Goal: Task Accomplishment & Management: Use online tool/utility

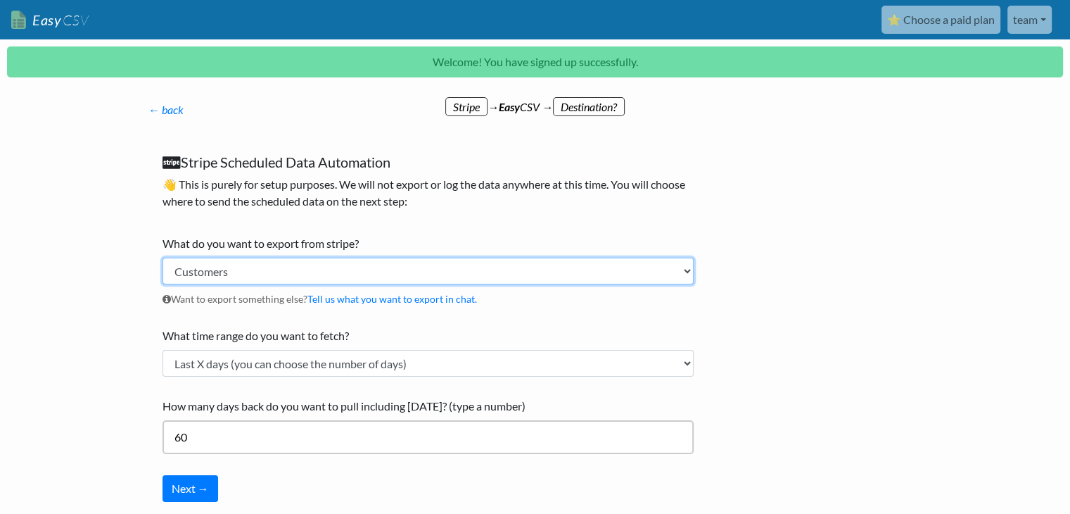
click at [323, 272] on select "Customers Payments Invoices Refunds Subscriptions (All) Subscriptions (Active O…" at bounding box center [428, 271] width 531 height 27
select select "subscriptions_active"
click at [163, 258] on select "Customers Payments Invoices Refunds Subscriptions (All) Subscriptions (Active O…" at bounding box center [428, 271] width 531 height 27
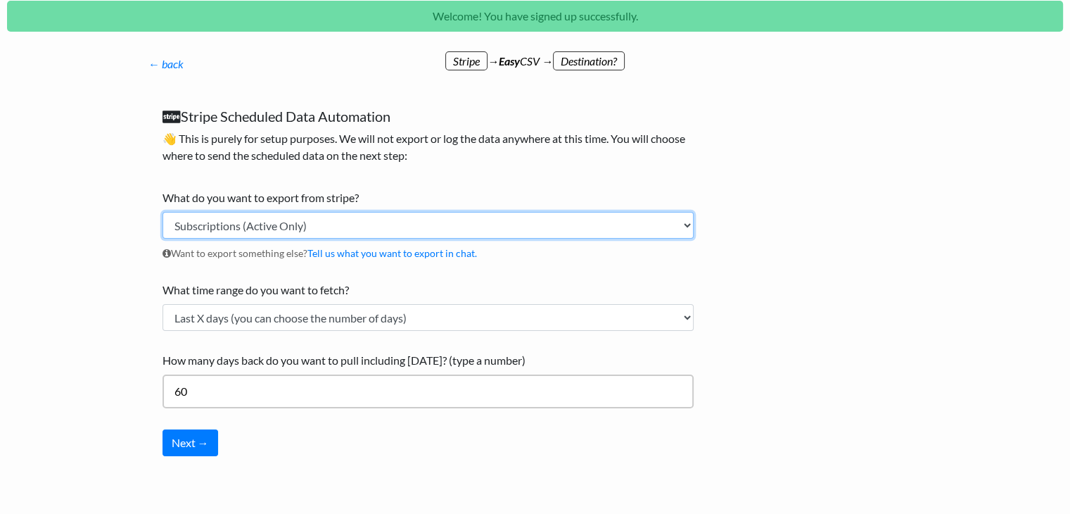
scroll to position [70, 0]
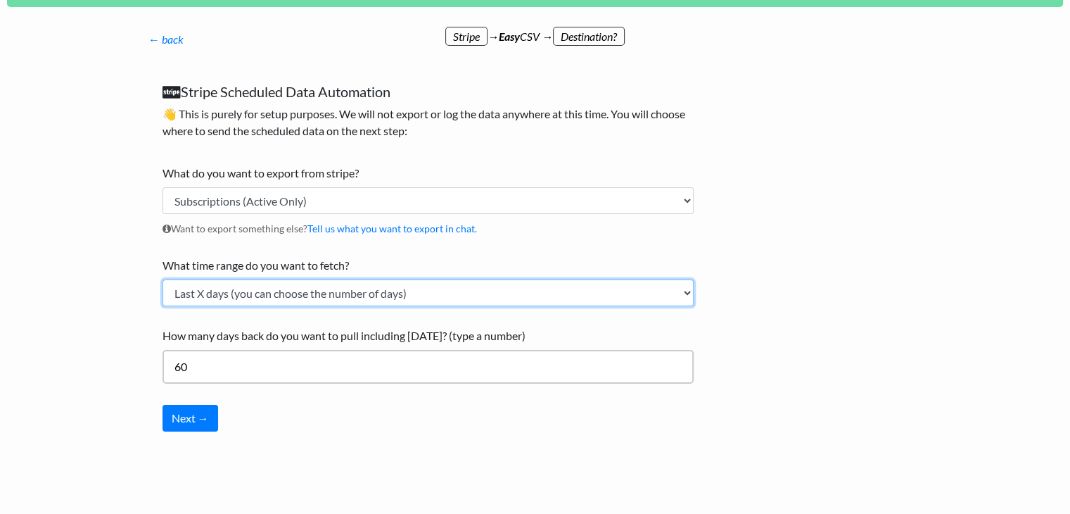
click at [373, 296] on select "Current Month Previous Month Today Yesterday Last X days (you can choose the nu…" at bounding box center [428, 292] width 531 height 27
select select "today"
click at [163, 306] on select "Current Month Previous Month Today Yesterday Last X days (you can choose the nu…" at bounding box center [428, 292] width 531 height 27
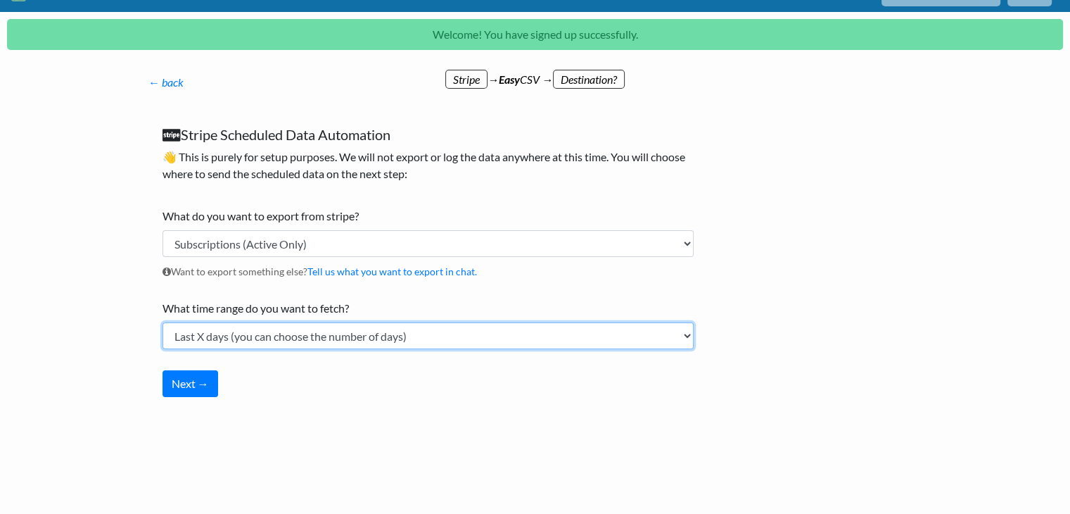
click at [335, 331] on select "Current Month Previous Month Today Yesterday Last X days (you can choose the nu…" at bounding box center [428, 335] width 531 height 27
click at [163, 322] on select "Current Month Previous Month Today Yesterday Last X days (you can choose the nu…" at bounding box center [428, 335] width 531 height 27
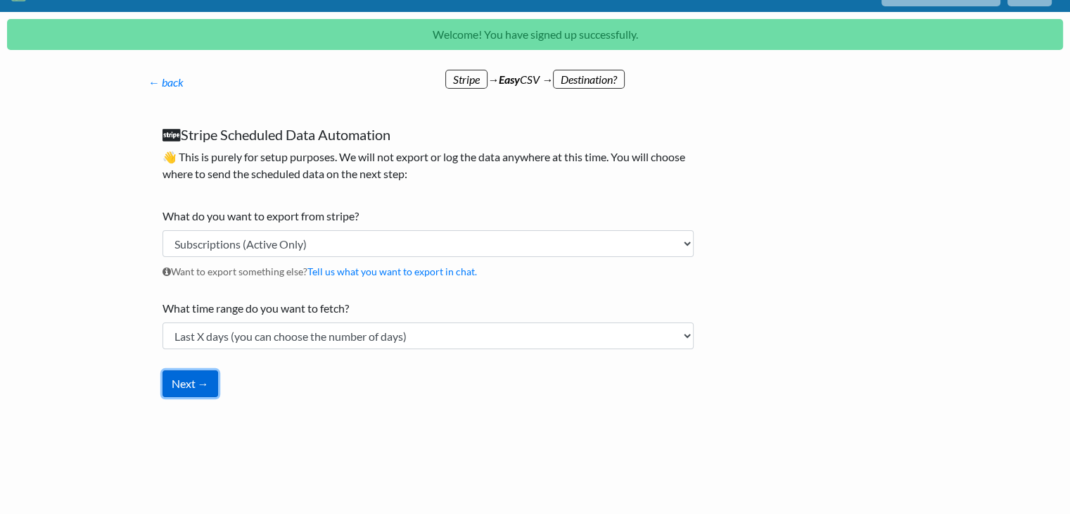
click at [200, 389] on button "Next →" at bounding box center [191, 383] width 56 height 27
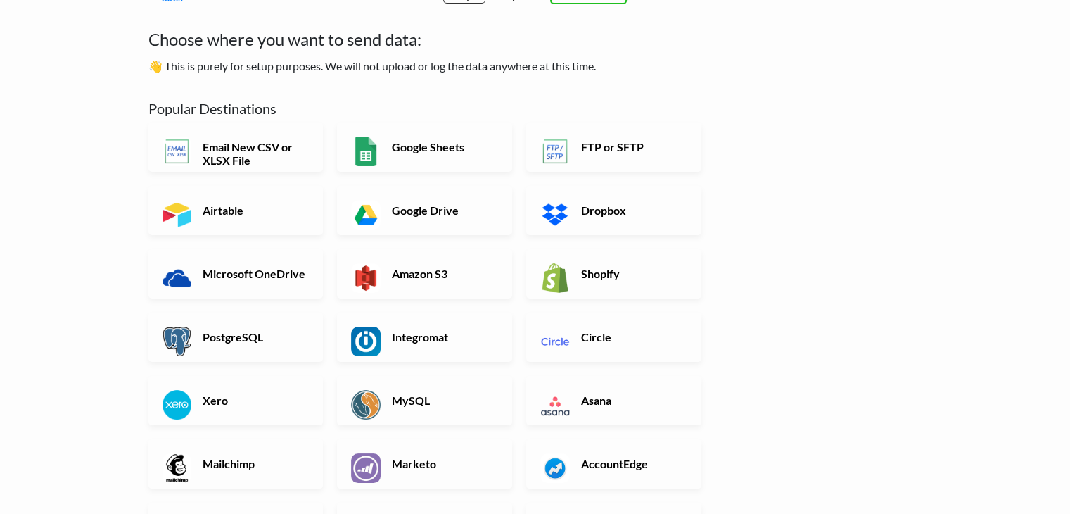
scroll to position [77, 0]
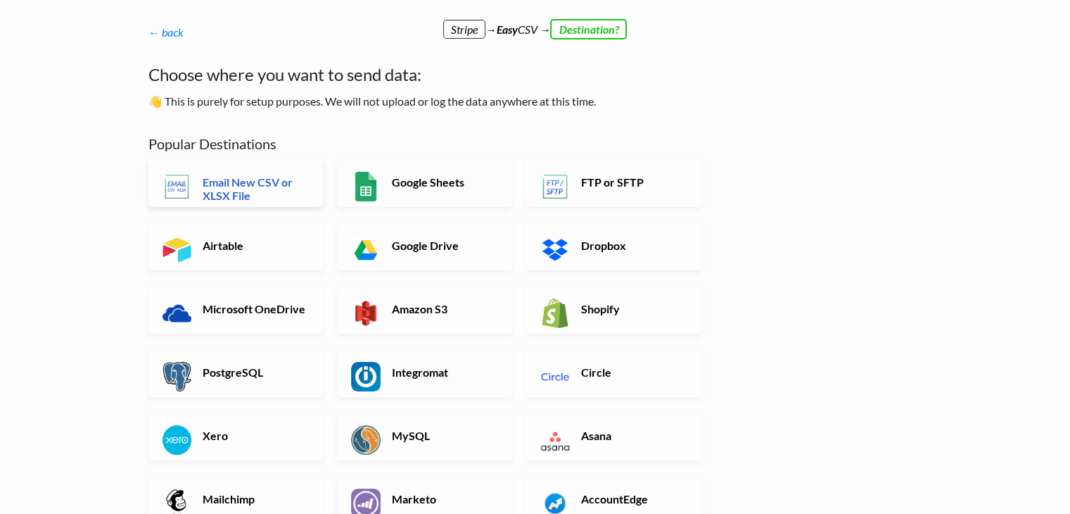
click at [246, 186] on h6 "Email New CSV or XLSX File" at bounding box center [254, 188] width 110 height 27
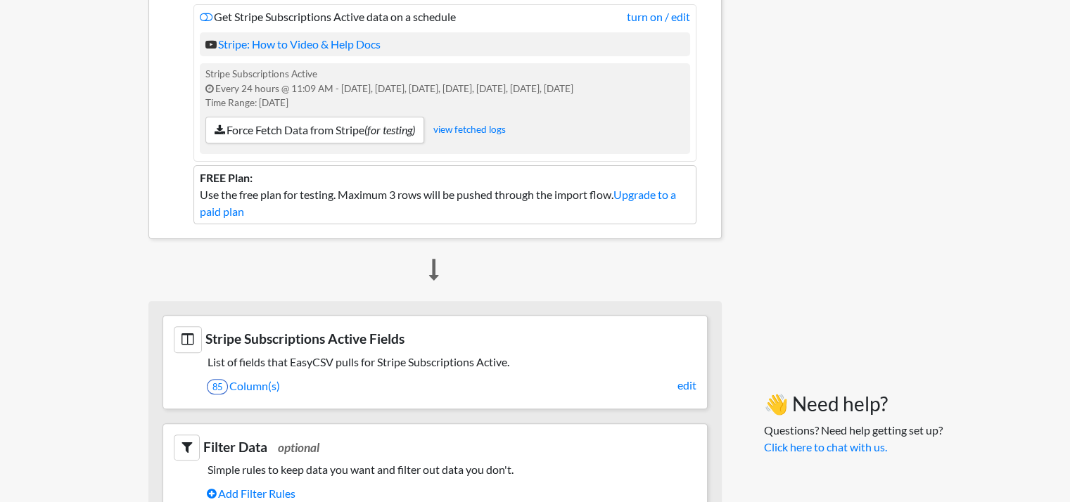
scroll to position [352, 0]
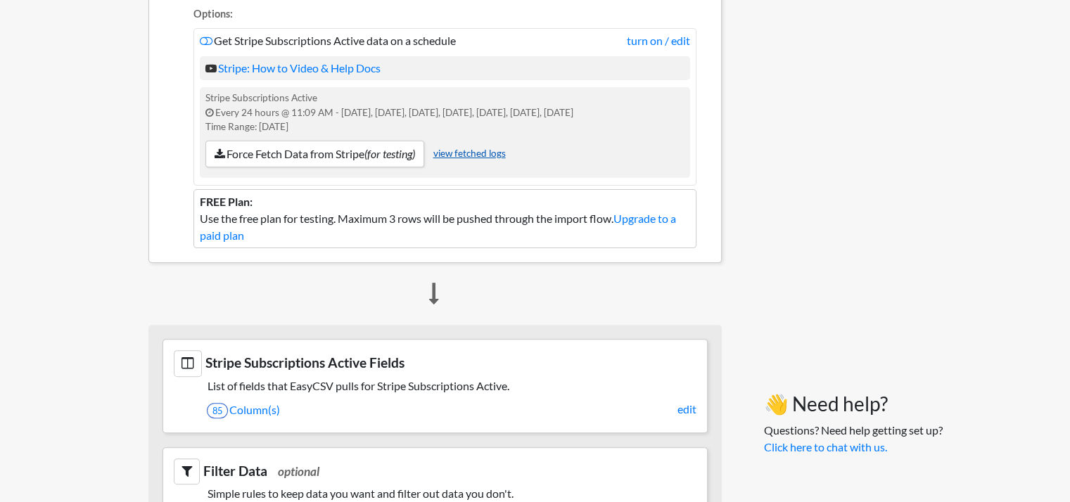
click at [450, 155] on link "view fetched logs" at bounding box center [469, 153] width 72 height 11
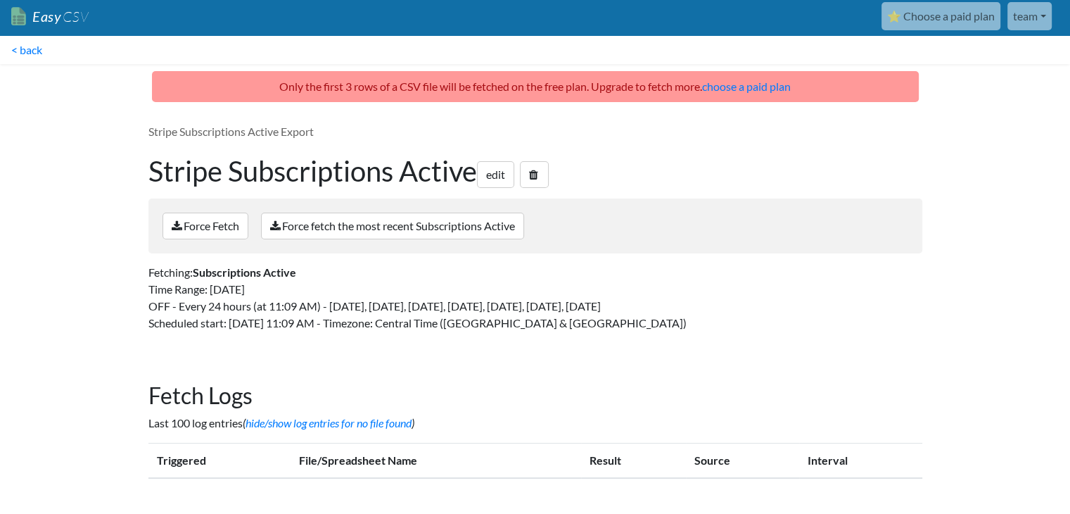
scroll to position [5, 0]
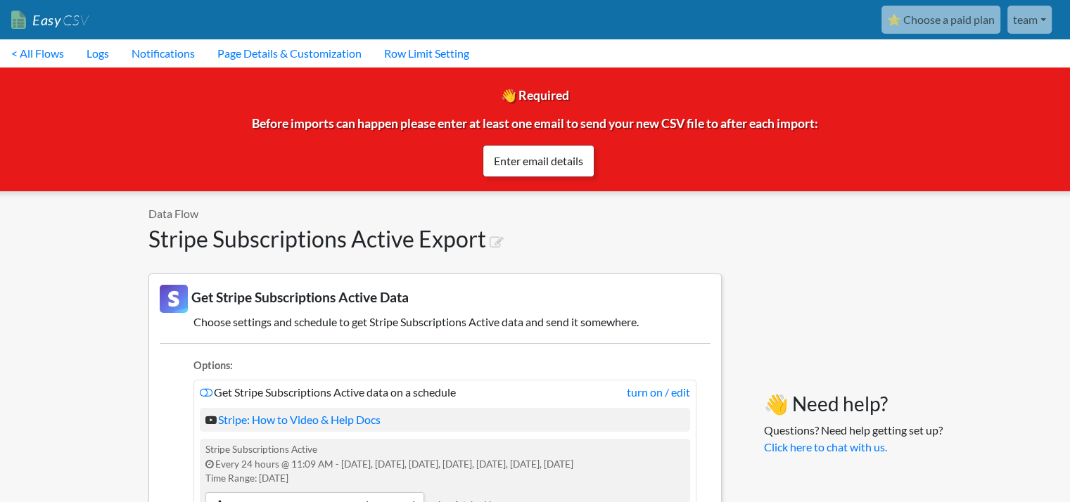
click at [558, 166] on link "Enter email details" at bounding box center [539, 161] width 112 height 32
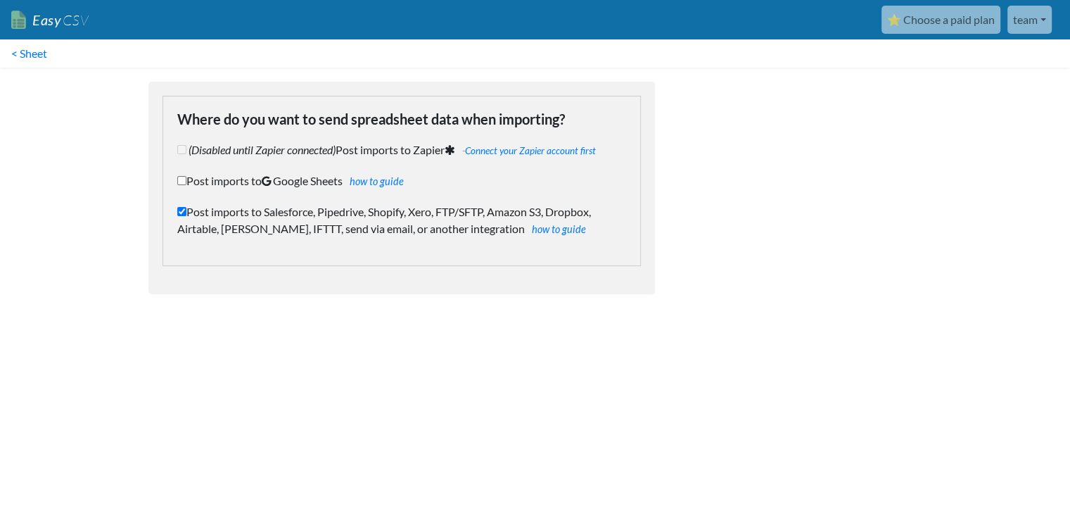
checkbox input "true"
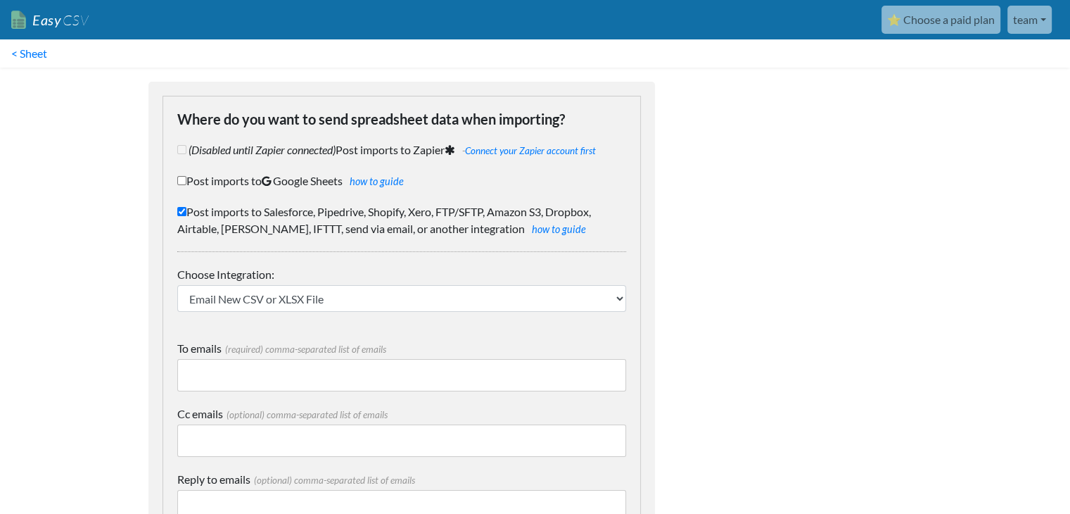
scroll to position [110, 0]
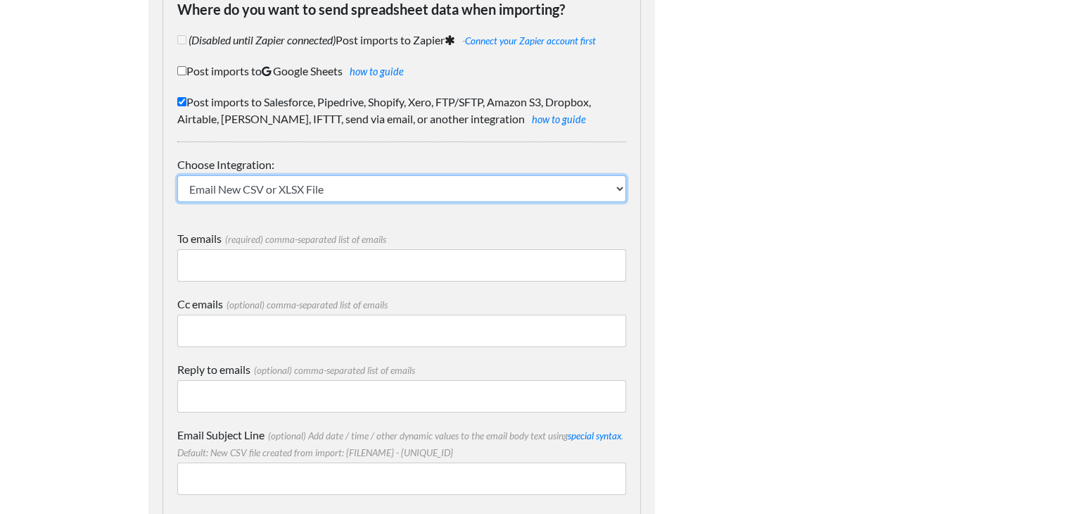
click at [351, 182] on select "IFTTT FTP or SFTP Amazon S3 HubSpot Google Big Query Salesforce Pipedrive Airta…" at bounding box center [401, 188] width 449 height 27
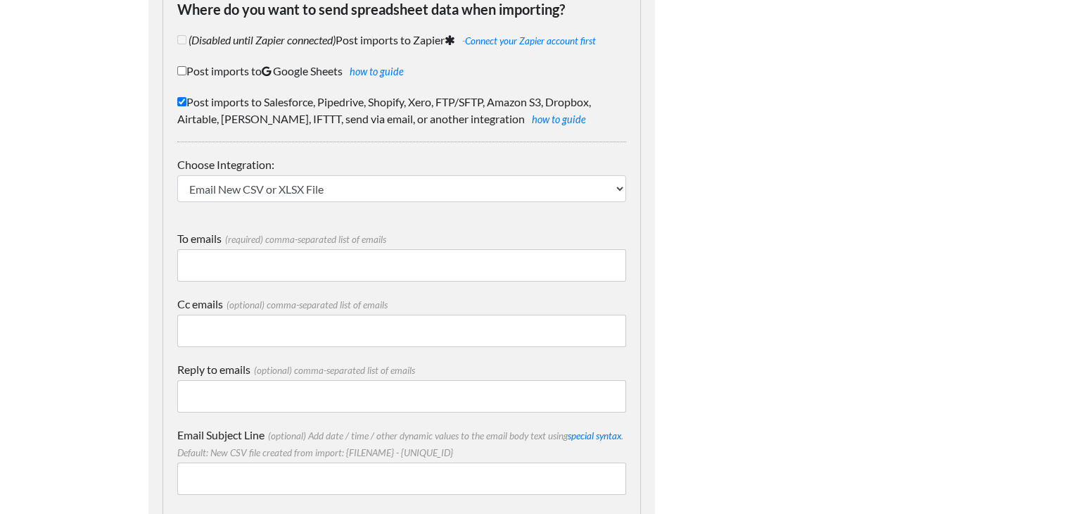
click at [329, 265] on input "To emails (required) comma-separated list of emails" at bounding box center [401, 265] width 449 height 32
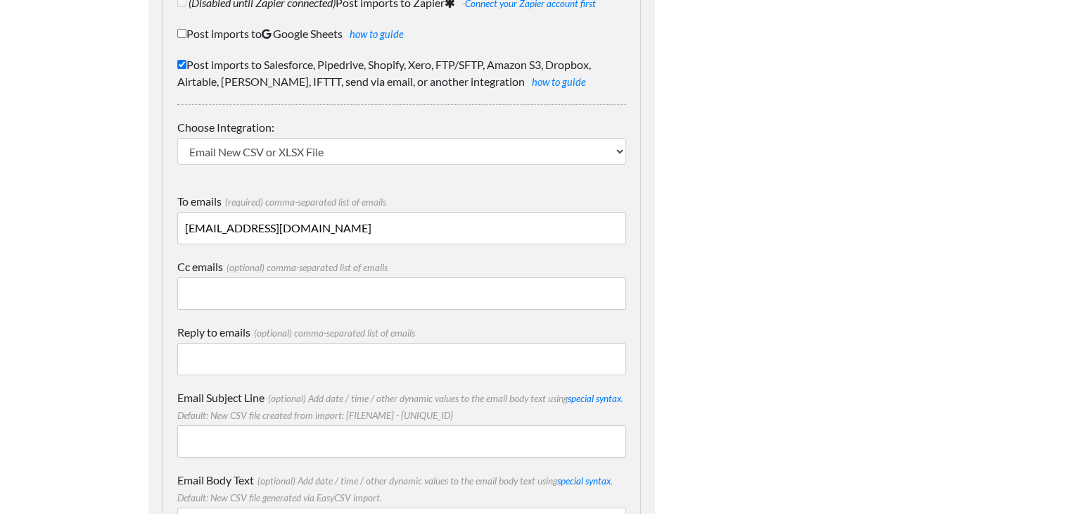
scroll to position [250, 0]
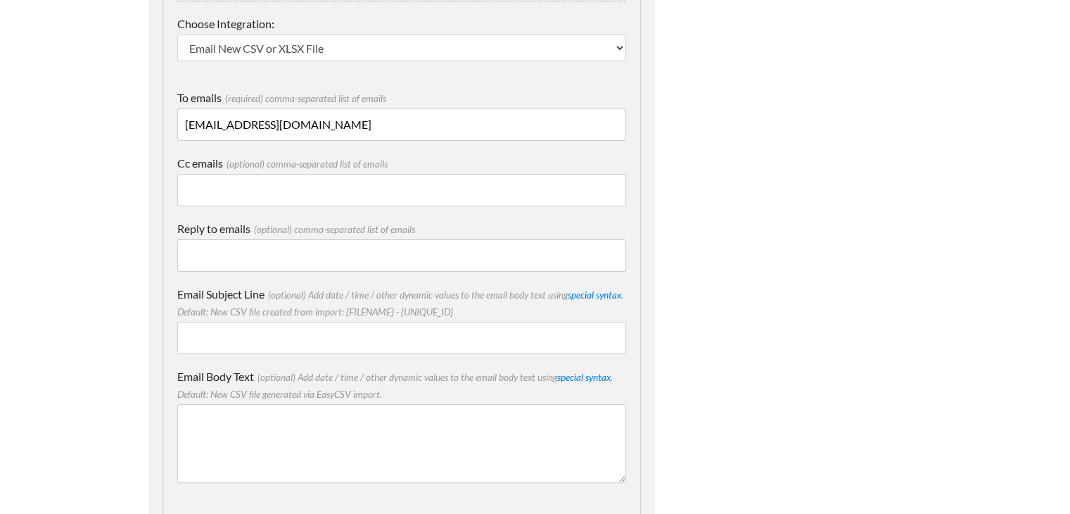
type input "team@gaiaslibrary.co.uk"
click at [373, 343] on input "Email Subject Line (optional) Add date / time / other dynamic values to the ema…" at bounding box center [401, 338] width 449 height 32
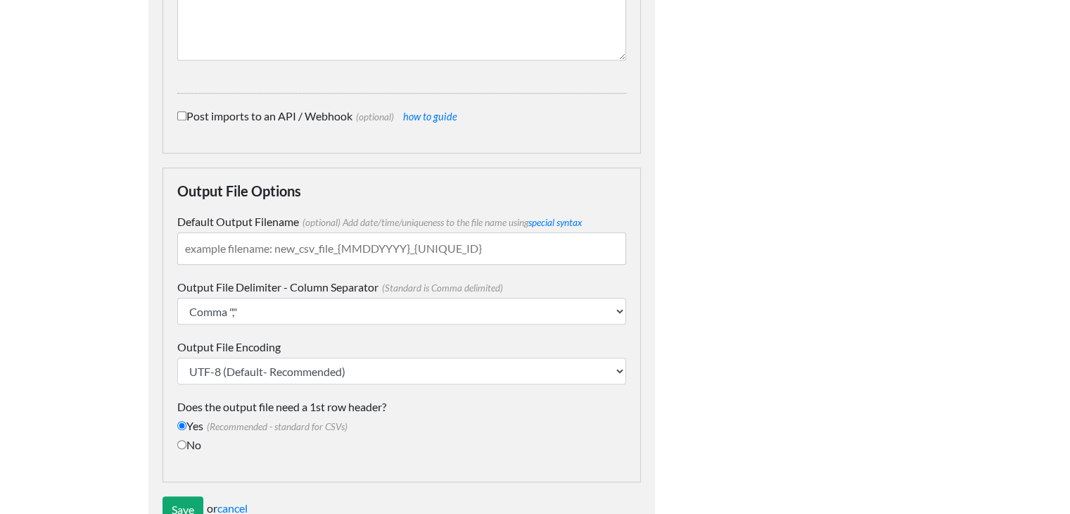
scroll to position [718, 0]
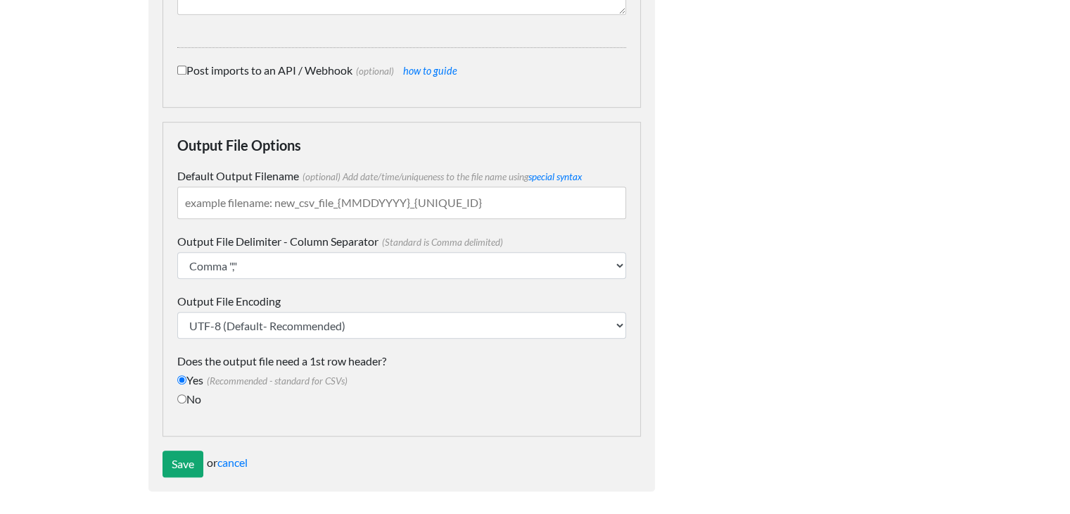
type input "Subscriptions Report"
click at [303, 207] on input "Default Output Filename (optional) Add date/time/uniqueness to the file name us…" at bounding box center [401, 202] width 449 height 32
type input "Gaia Library Book Club Report"
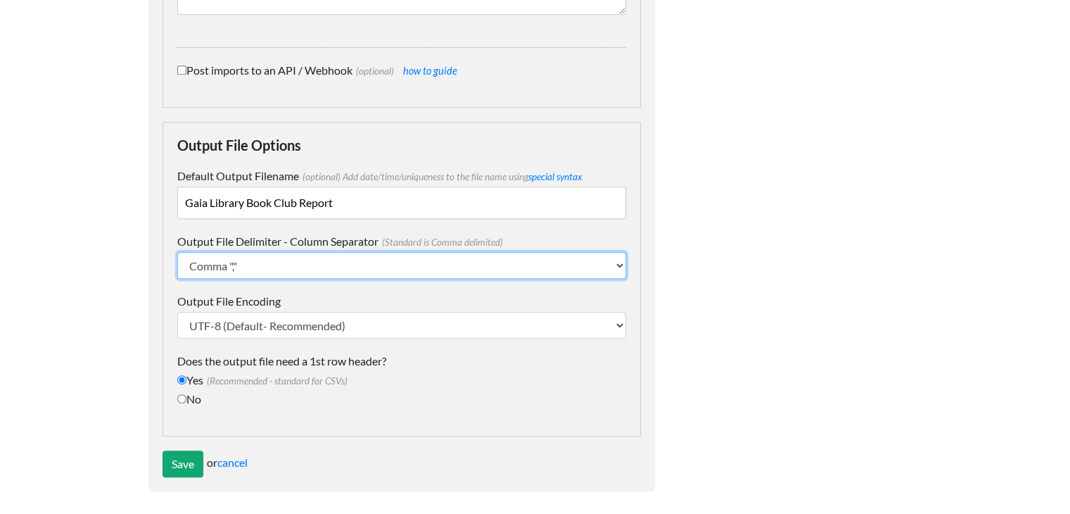
click at [303, 268] on select "Comma "," Semicolon ";" Tab "\t" Pipe "|" Caret "^"" at bounding box center [401, 265] width 449 height 27
click at [177, 252] on select "Comma "," Semicolon ";" Tab "\t" Pipe "|" Caret "^"" at bounding box center [401, 265] width 449 height 27
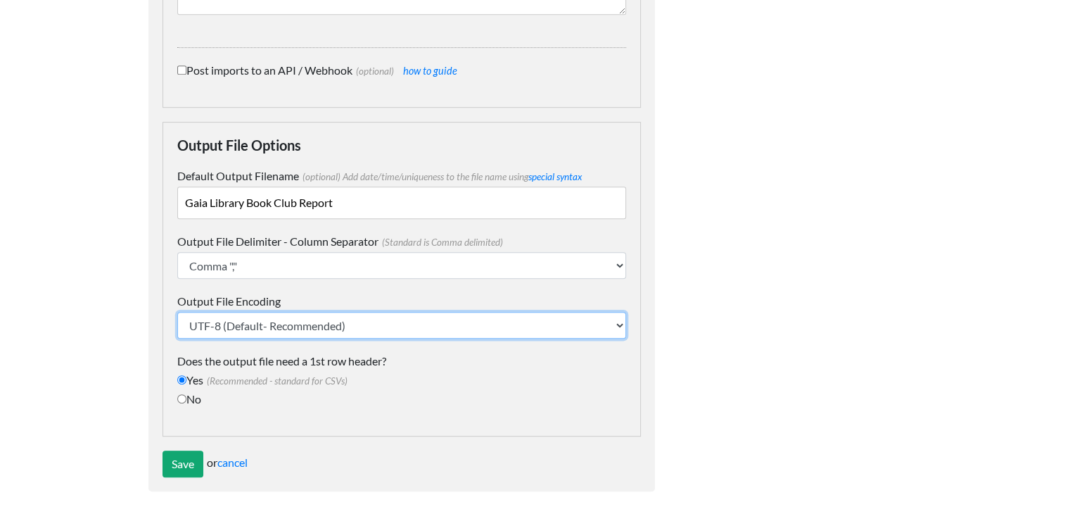
click at [335, 326] on select "UTF-8 (Default- Recommended) ISO-8859-1" at bounding box center [401, 325] width 449 height 27
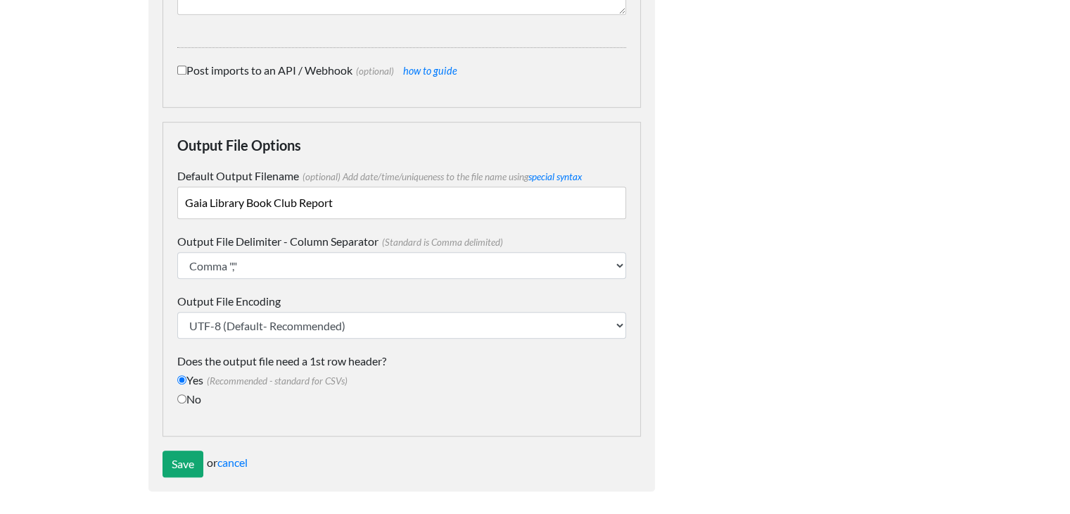
click at [390, 296] on label "Output File Encoding" at bounding box center [401, 301] width 449 height 17
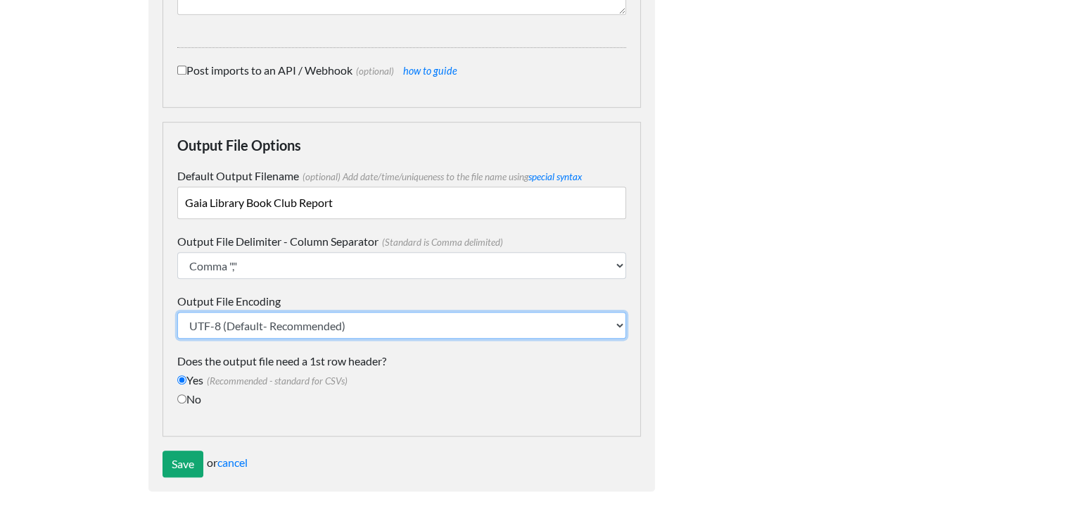
click at [390, 312] on select "UTF-8 (Default- Recommended) ISO-8859-1" at bounding box center [401, 325] width 449 height 27
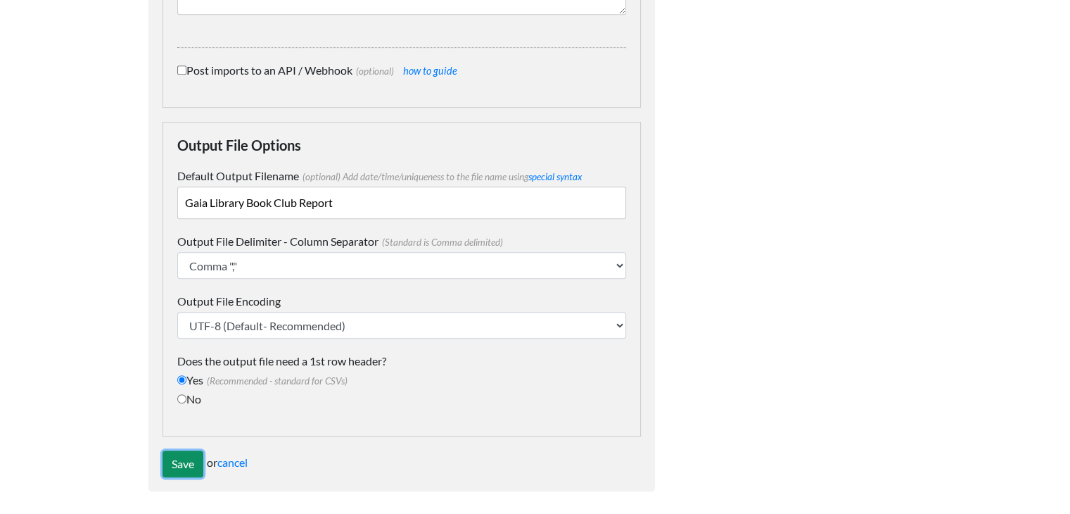
click at [180, 464] on input "Save" at bounding box center [183, 463] width 41 height 27
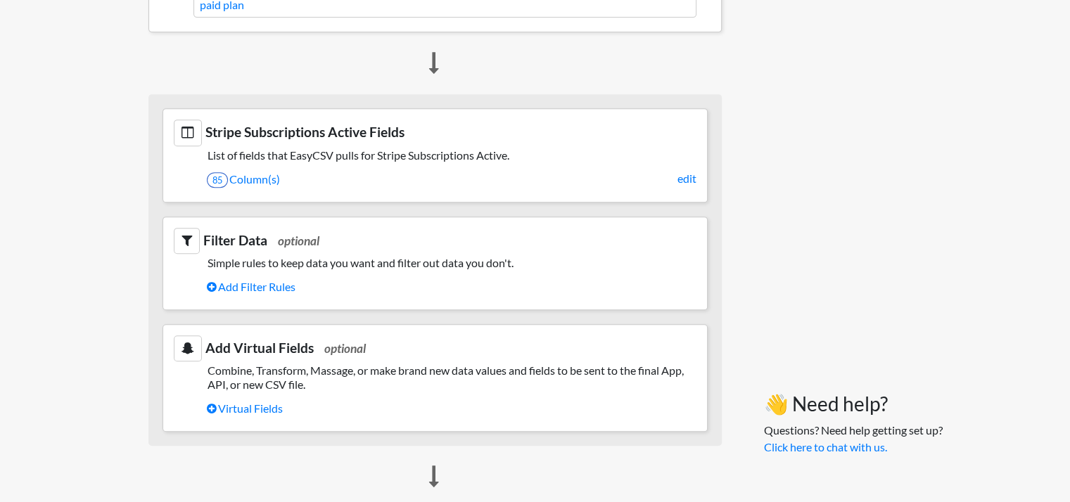
scroll to position [633, 0]
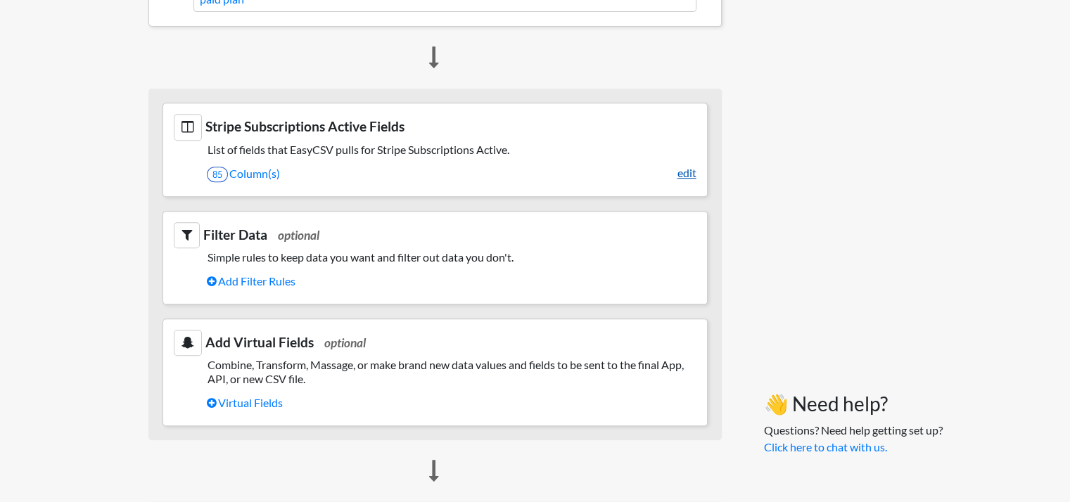
click at [692, 172] on link "edit" at bounding box center [687, 173] width 19 height 17
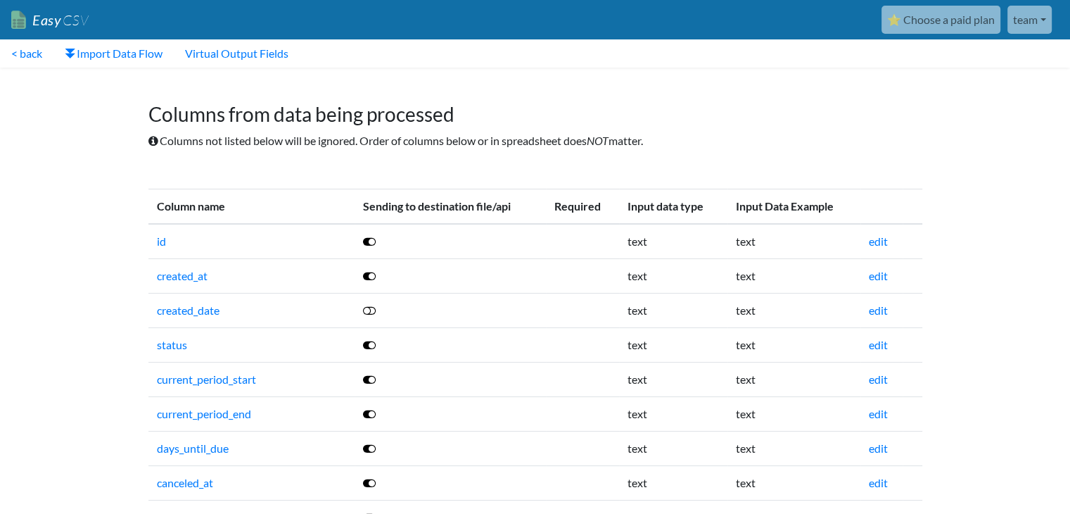
click at [371, 379] on icon at bounding box center [369, 379] width 13 height 11
click at [370, 415] on icon at bounding box center [369, 413] width 13 height 11
click at [368, 275] on icon at bounding box center [369, 275] width 13 height 11
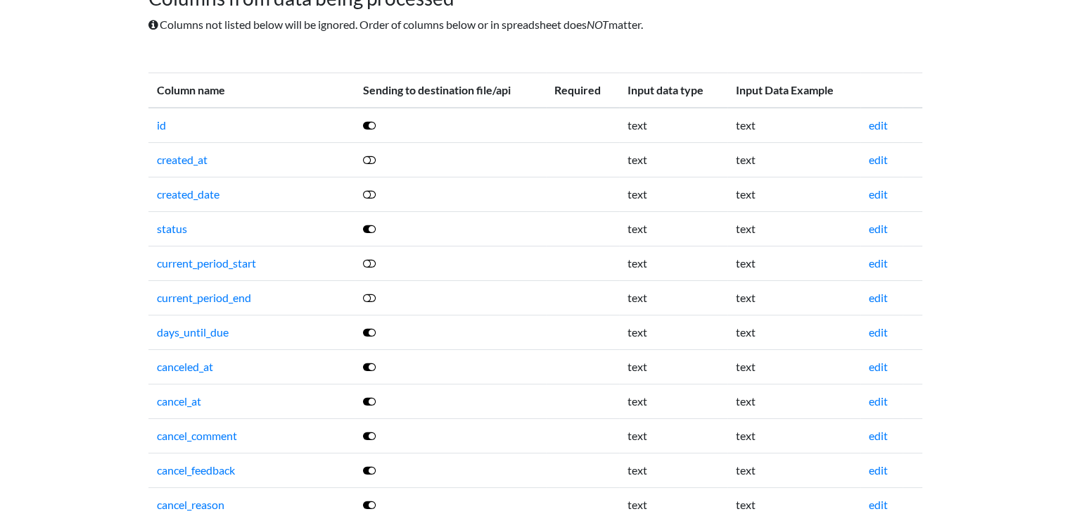
scroll to position [141, 0]
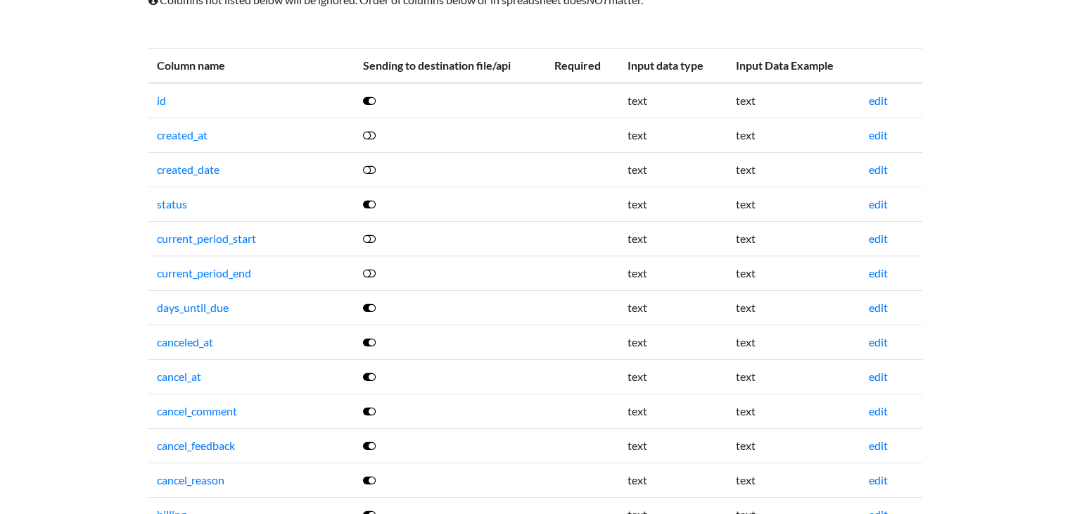
click at [369, 307] on icon at bounding box center [369, 307] width 13 height 11
click at [372, 341] on icon at bounding box center [369, 341] width 13 height 11
click at [372, 375] on icon at bounding box center [369, 376] width 13 height 11
click at [371, 409] on icon at bounding box center [369, 410] width 13 height 11
click at [368, 445] on icon at bounding box center [369, 445] width 13 height 11
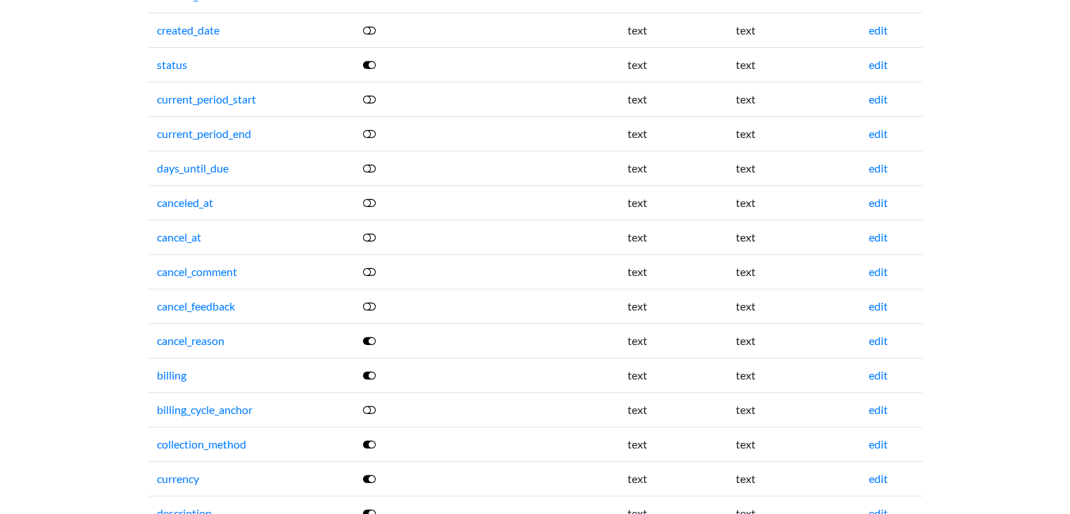
scroll to position [281, 0]
click at [369, 344] on td at bounding box center [450, 339] width 191 height 34
click at [370, 337] on icon at bounding box center [369, 339] width 13 height 11
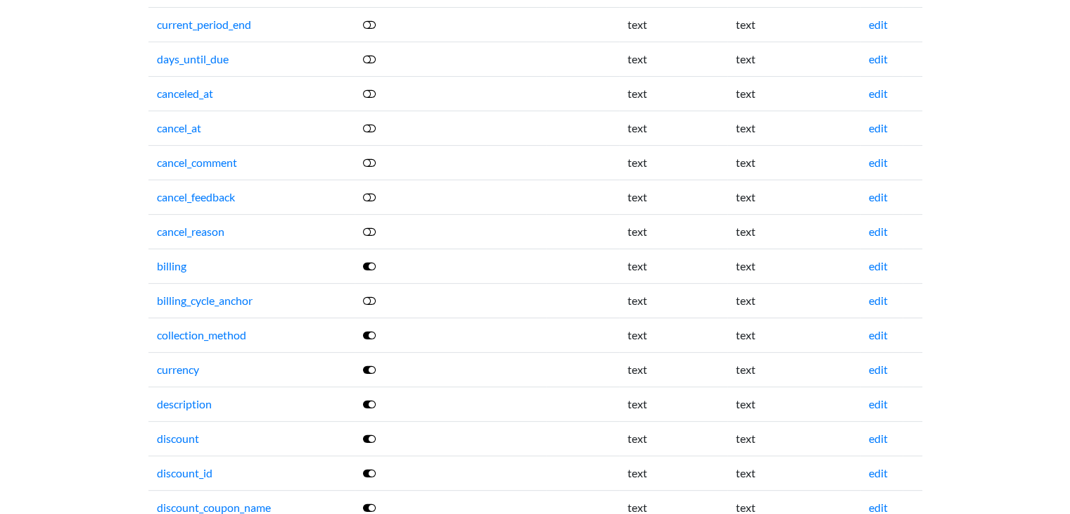
scroll to position [422, 0]
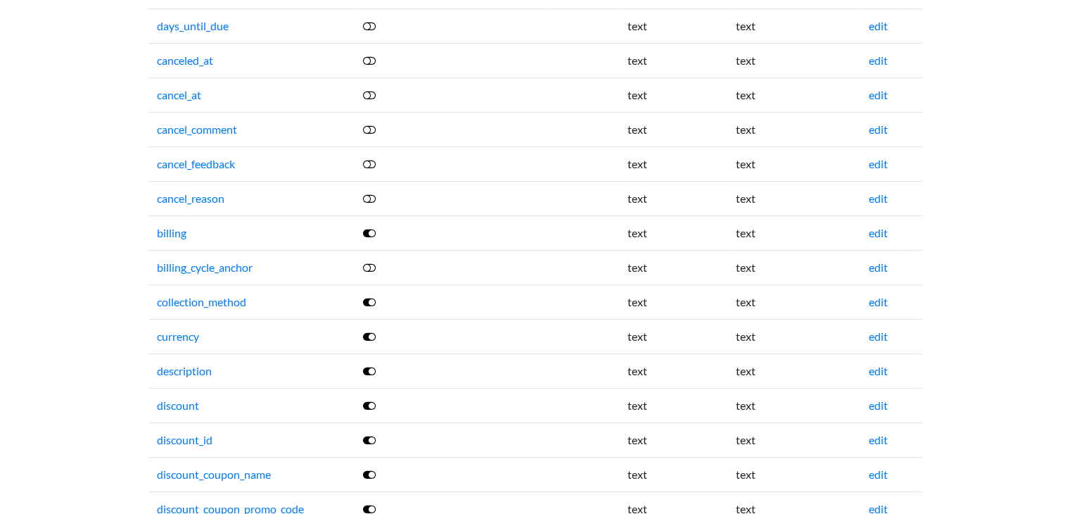
click at [369, 302] on icon at bounding box center [369, 301] width 13 height 11
click at [369, 336] on icon at bounding box center [369, 336] width 13 height 11
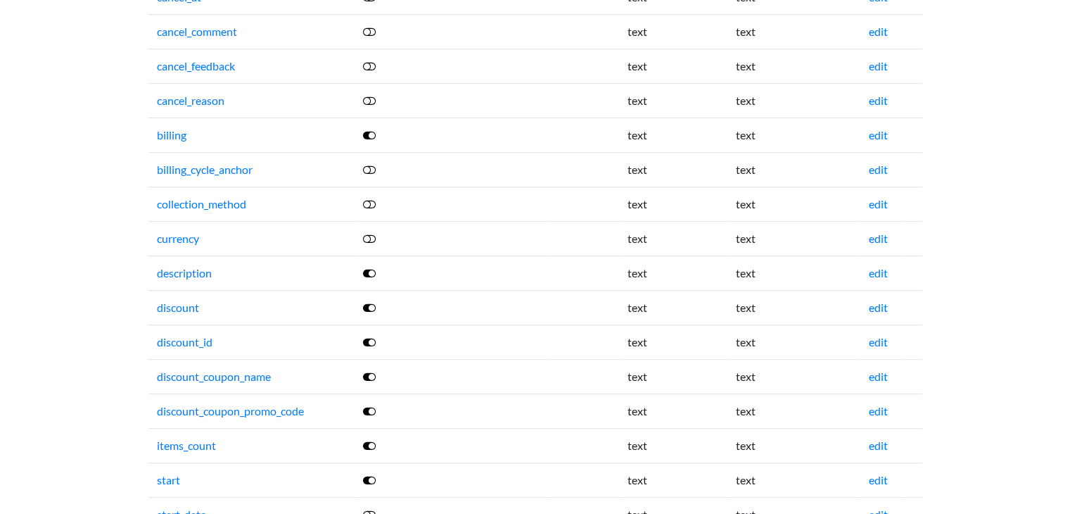
scroll to position [563, 0]
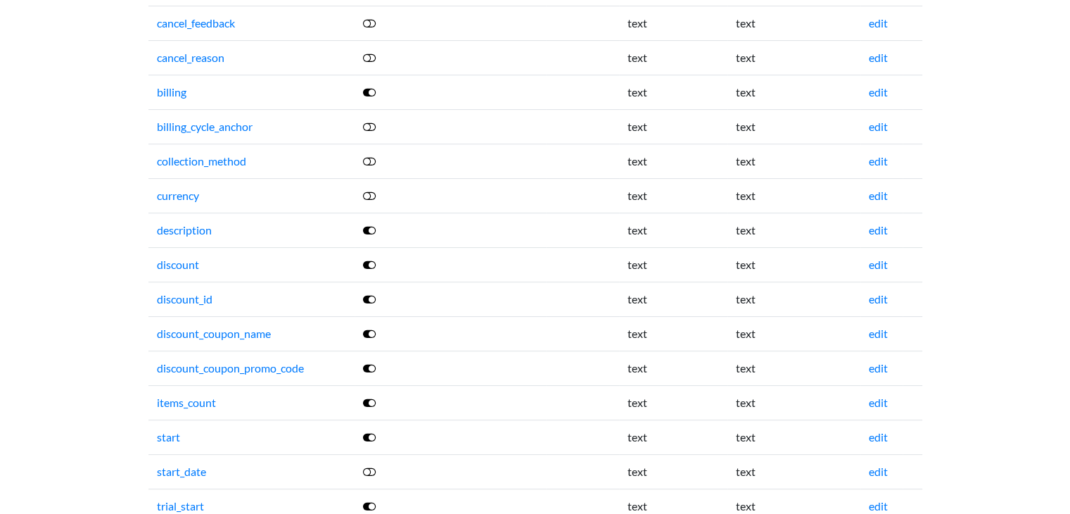
click at [369, 328] on icon at bounding box center [369, 333] width 13 height 11
click at [372, 294] on icon at bounding box center [369, 298] width 13 height 11
click at [369, 363] on icon at bounding box center [369, 367] width 13 height 11
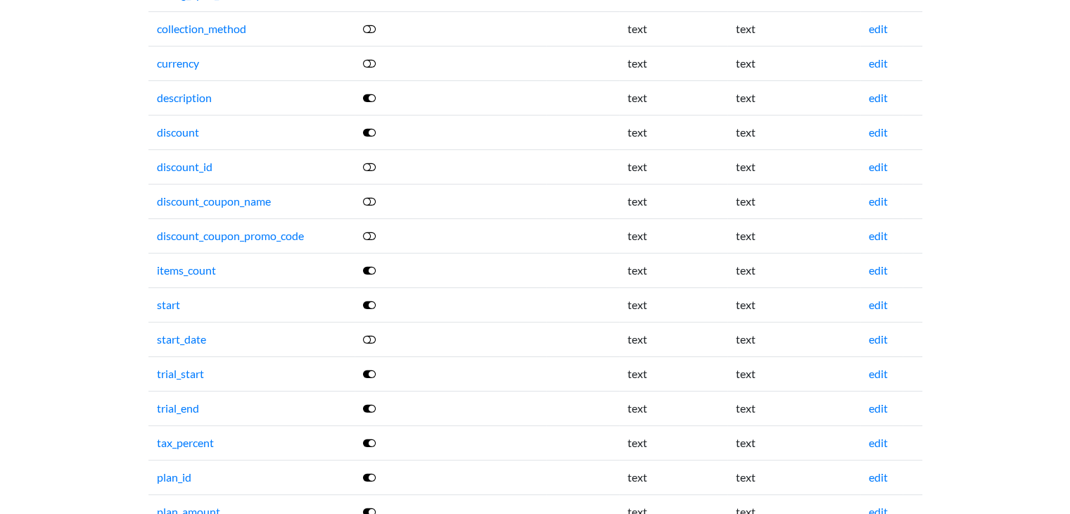
scroll to position [704, 0]
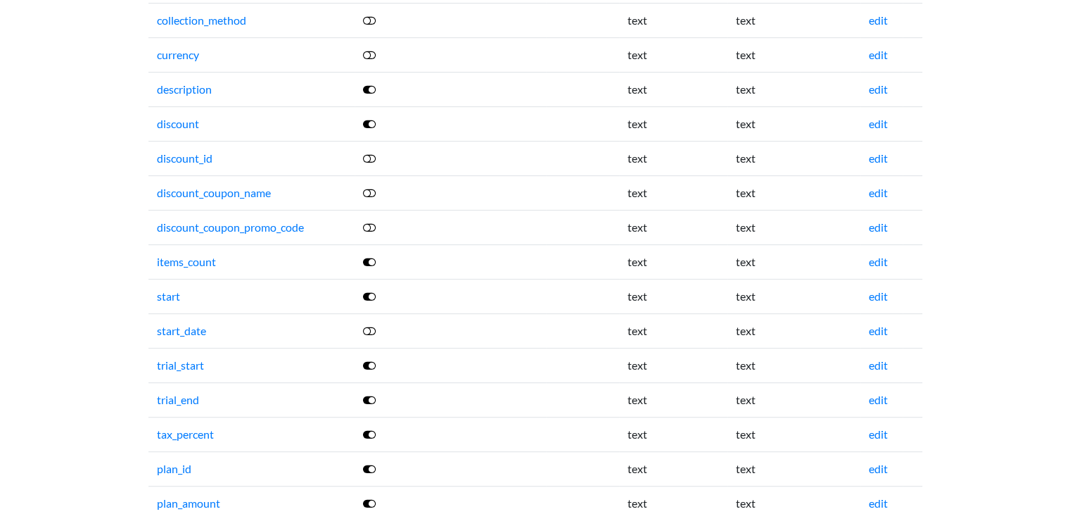
click at [368, 296] on icon at bounding box center [369, 296] width 13 height 11
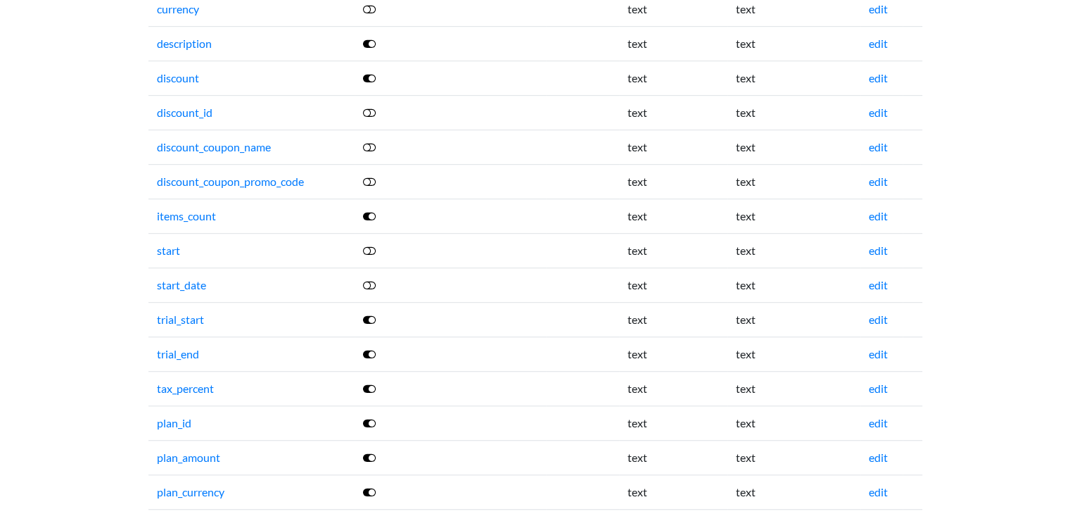
scroll to position [774, 0]
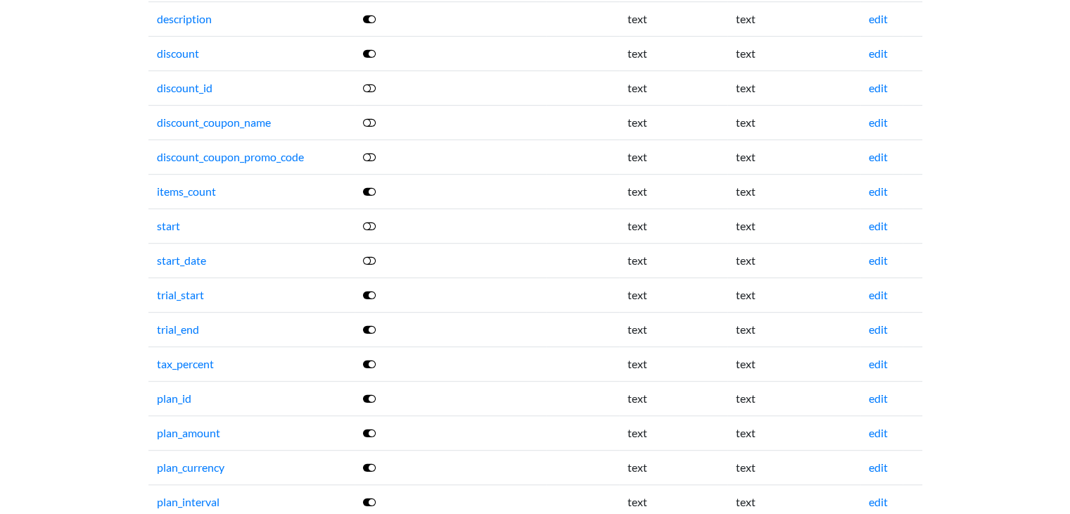
click at [369, 293] on icon at bounding box center [369, 294] width 13 height 11
click at [369, 326] on icon at bounding box center [369, 329] width 13 height 11
click at [372, 362] on icon at bounding box center [369, 363] width 13 height 11
click at [371, 396] on icon at bounding box center [369, 398] width 13 height 11
click at [377, 393] on link at bounding box center [370, 397] width 14 height 13
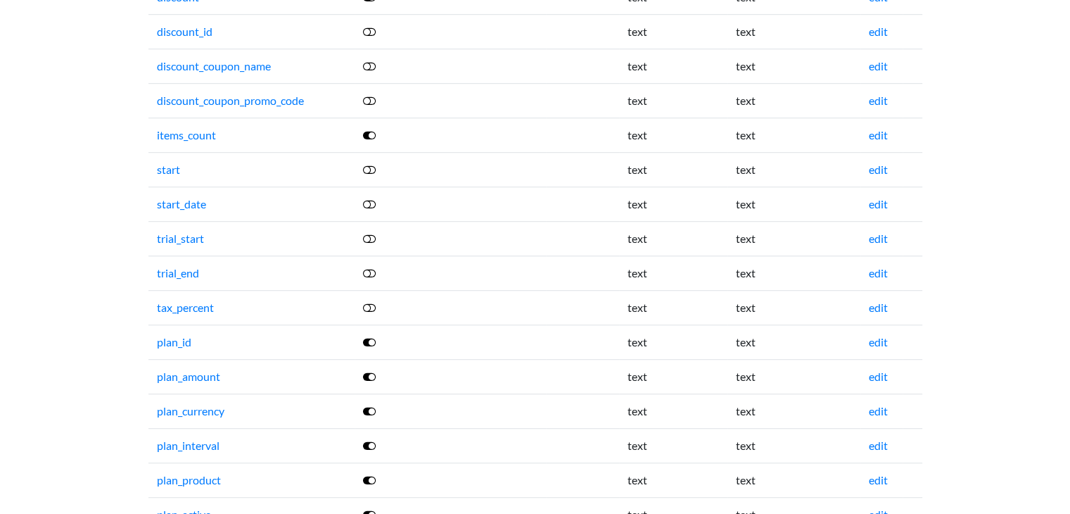
scroll to position [915, 0]
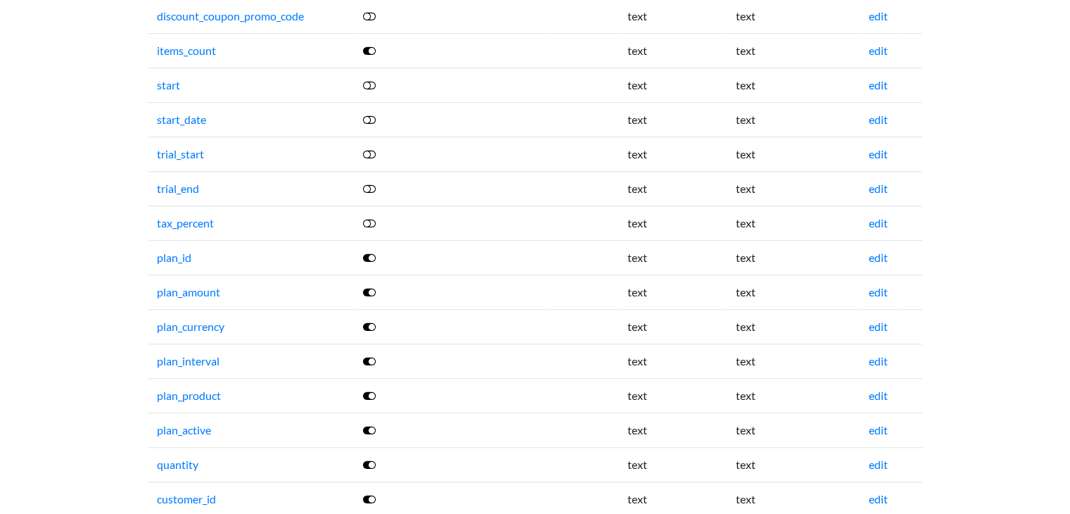
click at [367, 321] on icon at bounding box center [369, 326] width 13 height 11
click at [372, 290] on icon at bounding box center [369, 291] width 13 height 11
click at [371, 253] on icon at bounding box center [369, 257] width 13 height 11
click at [372, 358] on icon at bounding box center [369, 360] width 13 height 11
click at [367, 393] on icon at bounding box center [369, 395] width 13 height 11
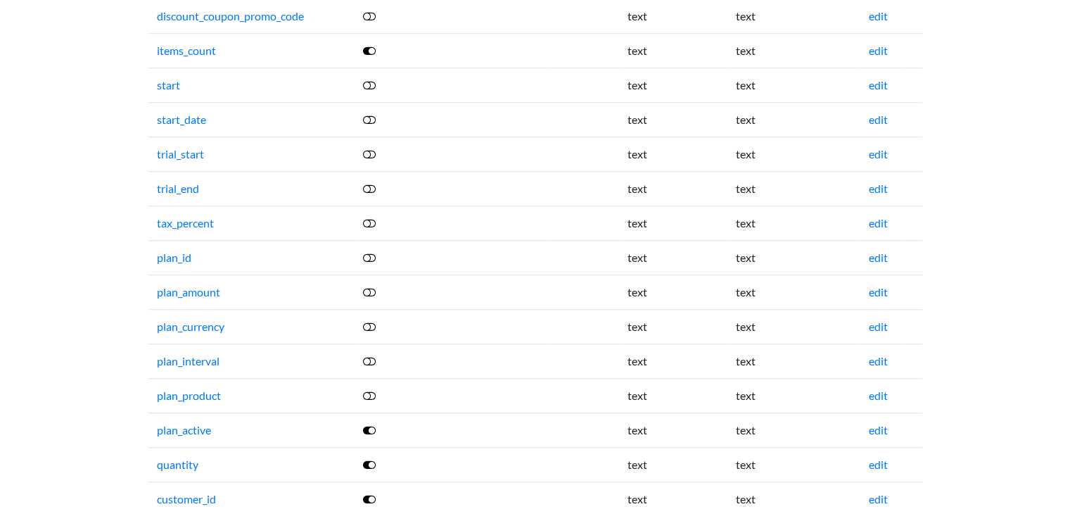
click at [372, 424] on icon at bounding box center [369, 429] width 13 height 11
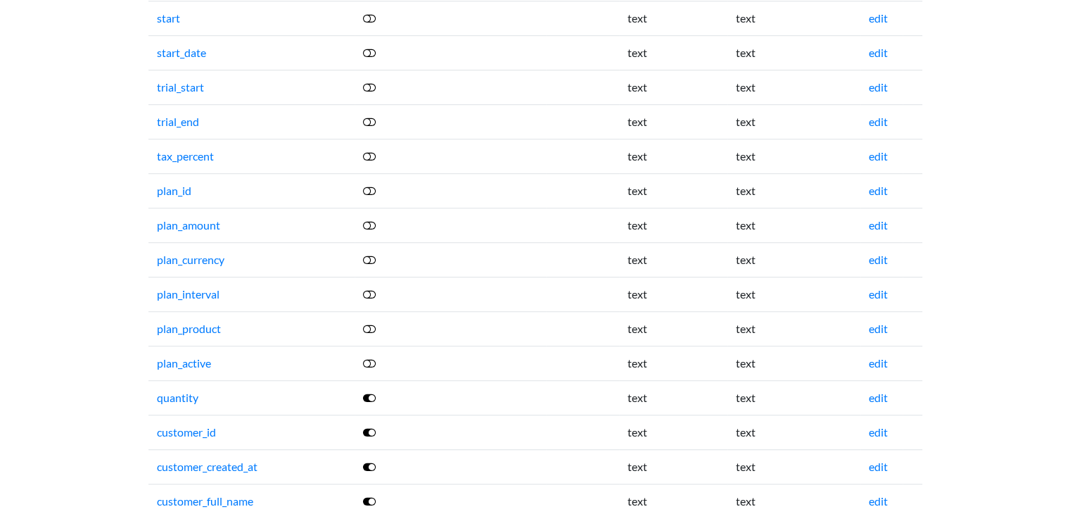
scroll to position [1126, 0]
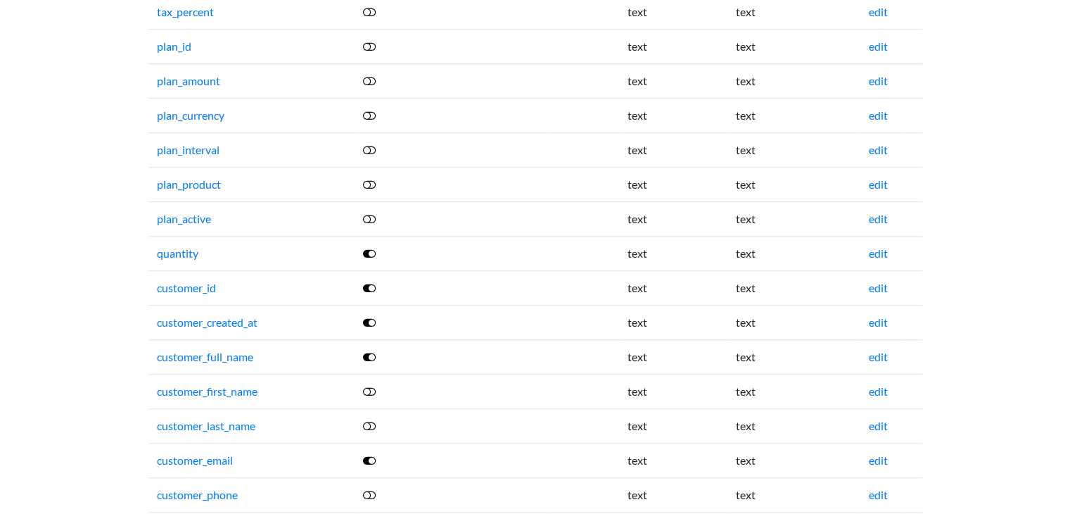
click at [371, 317] on icon at bounding box center [369, 322] width 13 height 11
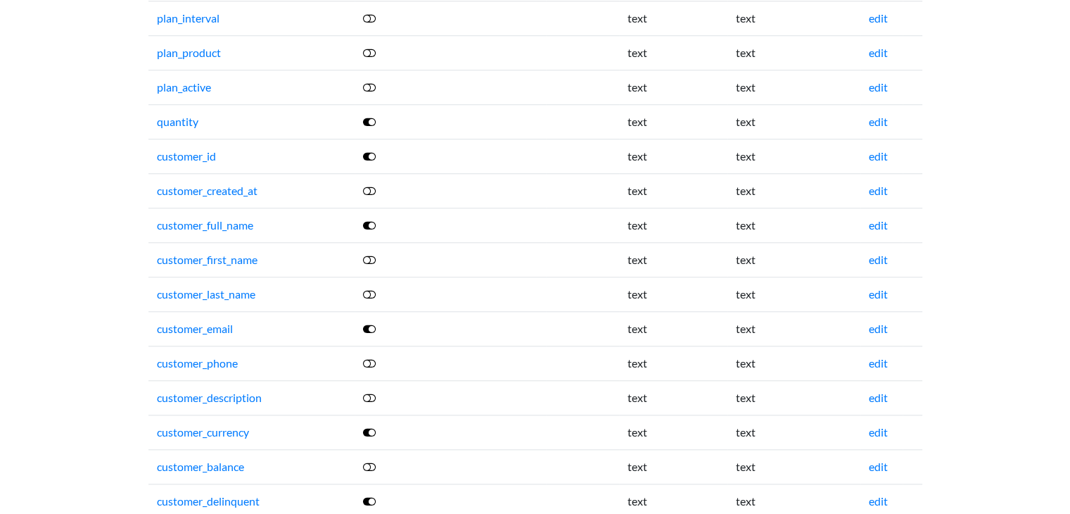
scroll to position [1266, 0]
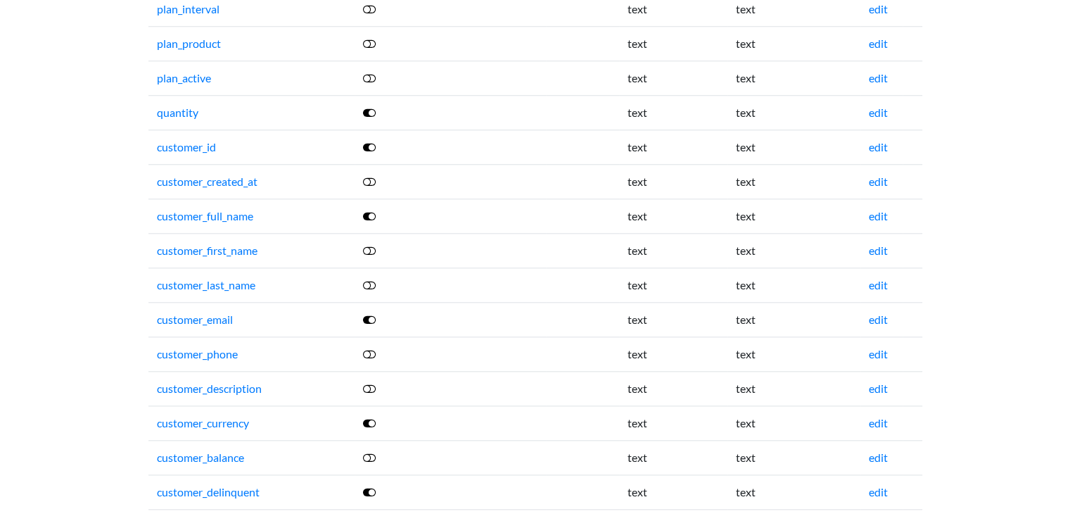
click at [372, 246] on icon at bounding box center [369, 250] width 13 height 11
click at [373, 279] on icon at bounding box center [369, 284] width 13 height 11
click at [372, 349] on icon at bounding box center [369, 353] width 13 height 11
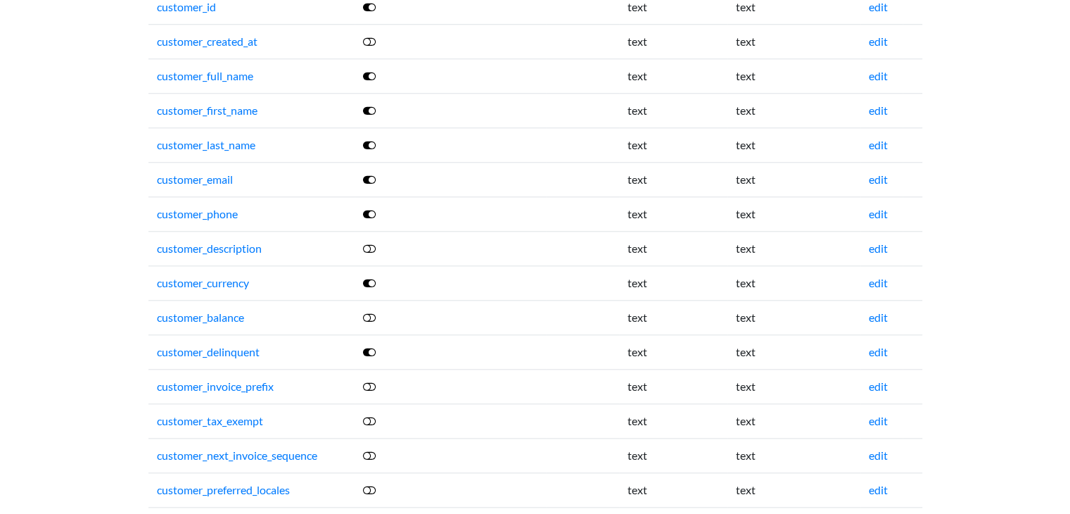
scroll to position [1407, 0]
click at [372, 277] on icon at bounding box center [369, 282] width 13 height 11
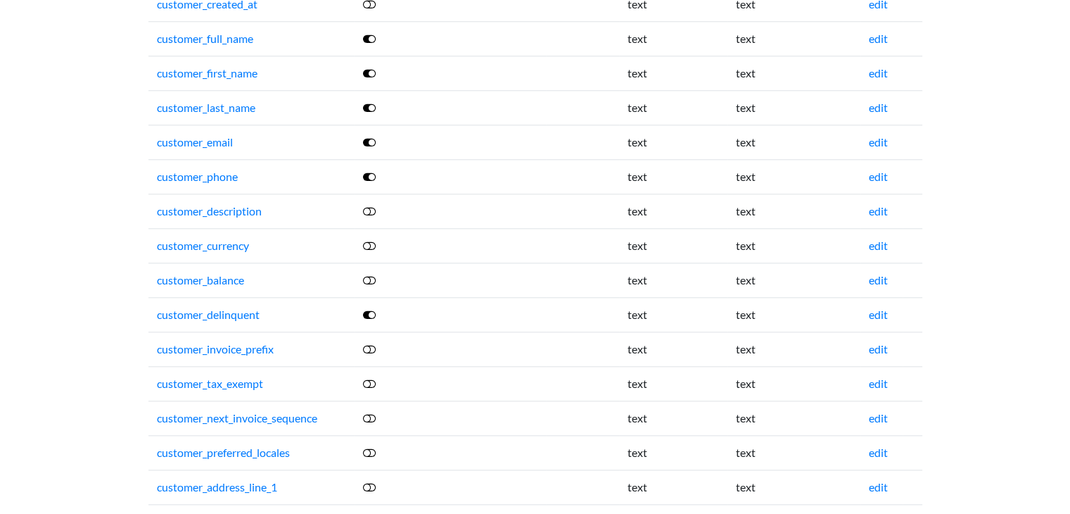
scroll to position [1478, 0]
click at [372, 277] on icon at bounding box center [369, 280] width 13 height 11
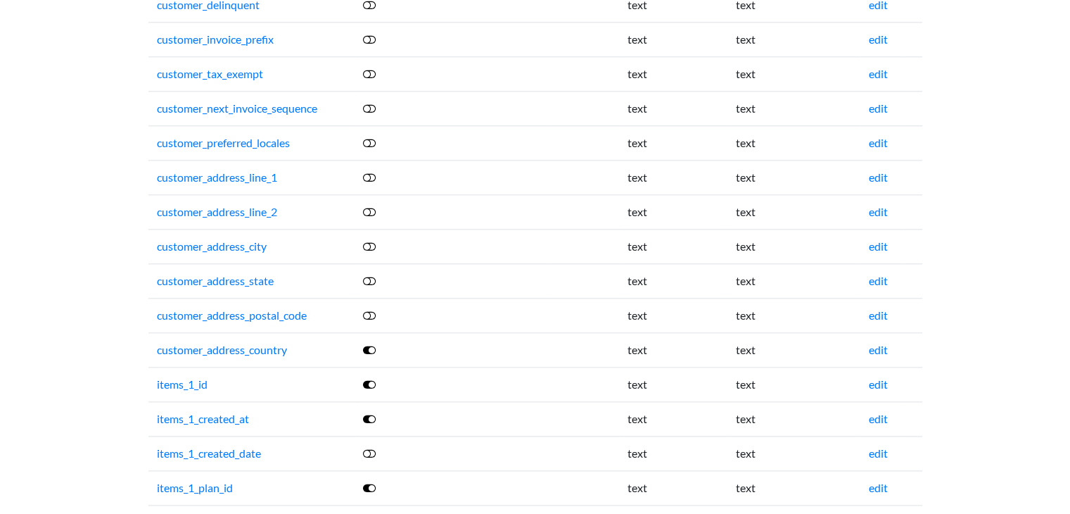
scroll to position [1689, 0]
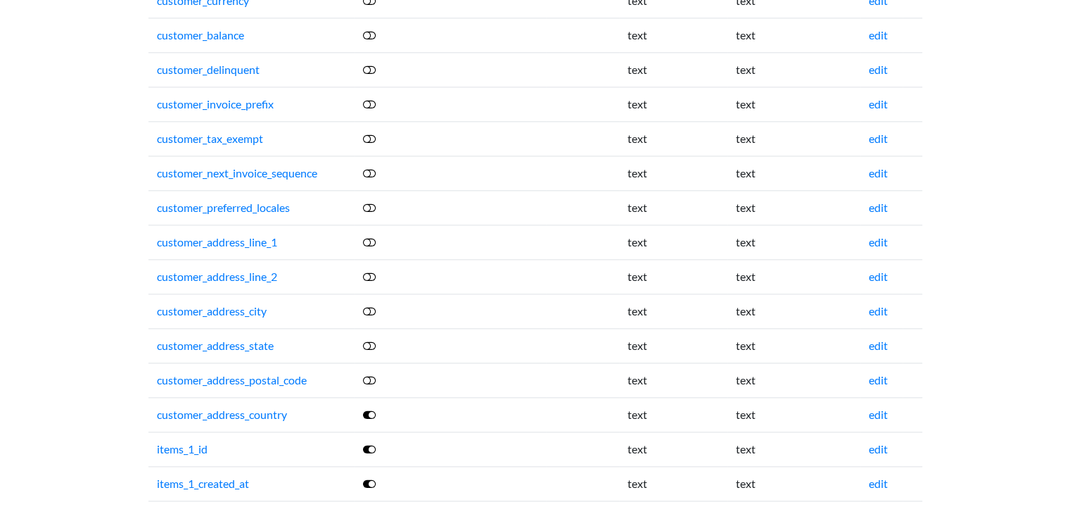
click at [374, 237] on icon at bounding box center [369, 241] width 13 height 11
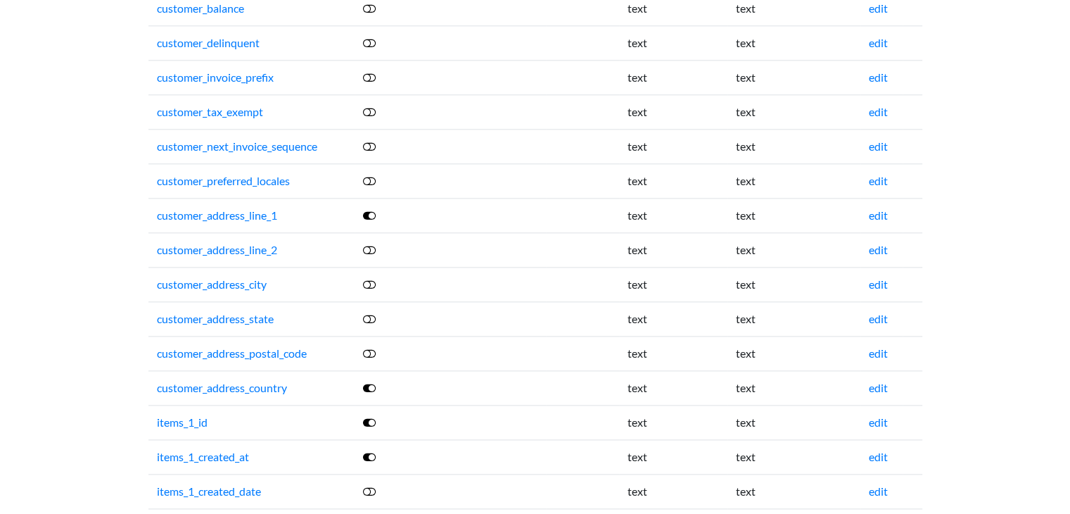
scroll to position [1739, 0]
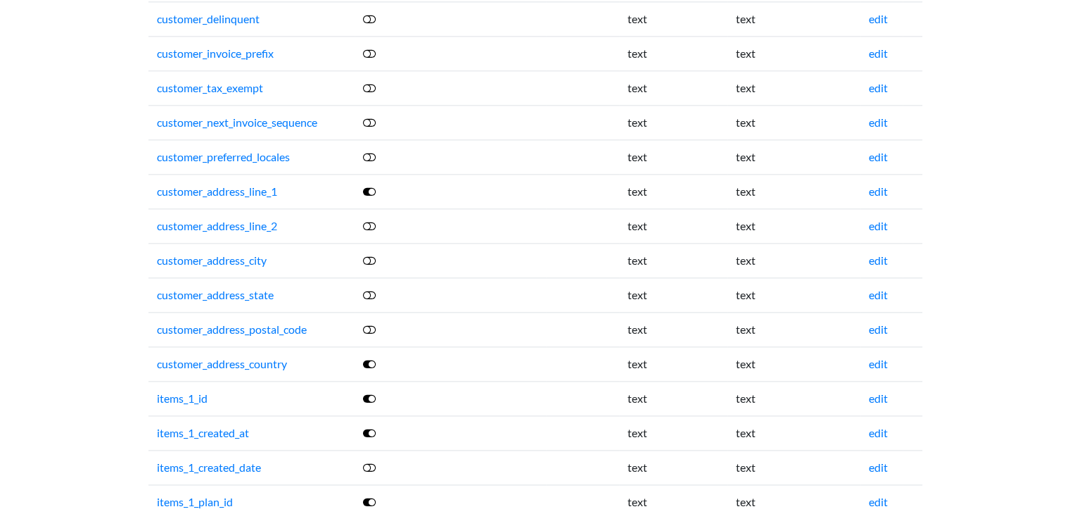
click at [369, 220] on icon at bounding box center [369, 225] width 13 height 11
click at [369, 255] on icon at bounding box center [369, 260] width 13 height 11
click at [371, 289] on icon at bounding box center [369, 294] width 13 height 11
click at [371, 324] on icon at bounding box center [369, 329] width 13 height 11
click at [372, 358] on icon at bounding box center [369, 363] width 13 height 11
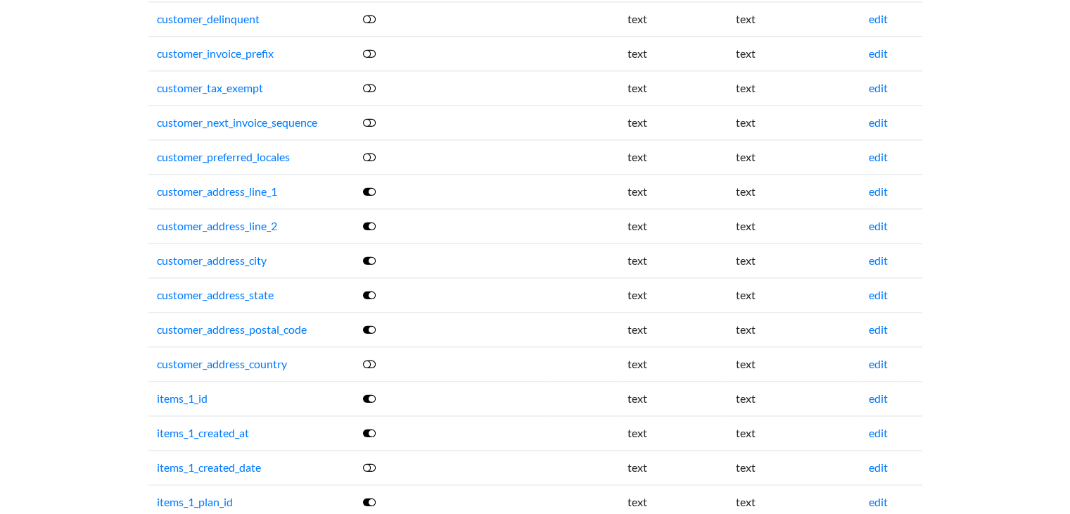
click at [371, 358] on icon at bounding box center [369, 363] width 13 height 11
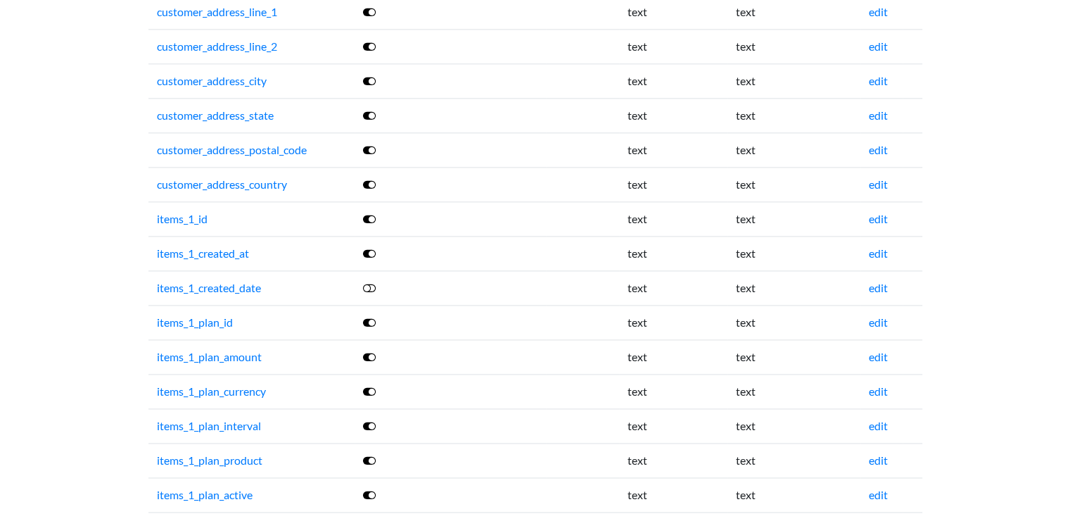
scroll to position [1950, 0]
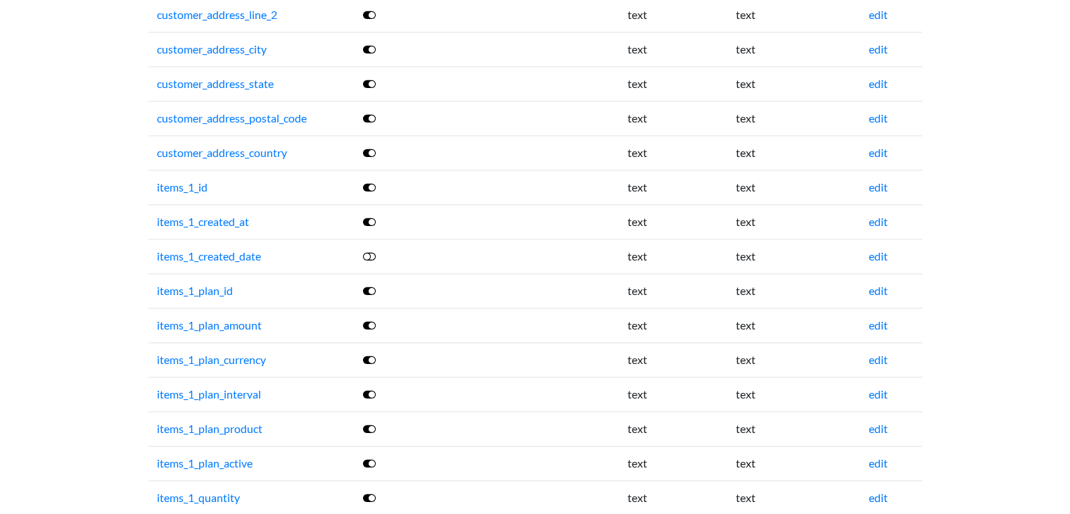
click at [376, 216] on icon at bounding box center [369, 221] width 13 height 11
click at [371, 285] on icon at bounding box center [369, 290] width 13 height 11
click at [371, 319] on icon at bounding box center [369, 324] width 13 height 11
click at [369, 354] on icon at bounding box center [369, 359] width 13 height 11
click at [373, 388] on icon at bounding box center [369, 393] width 13 height 11
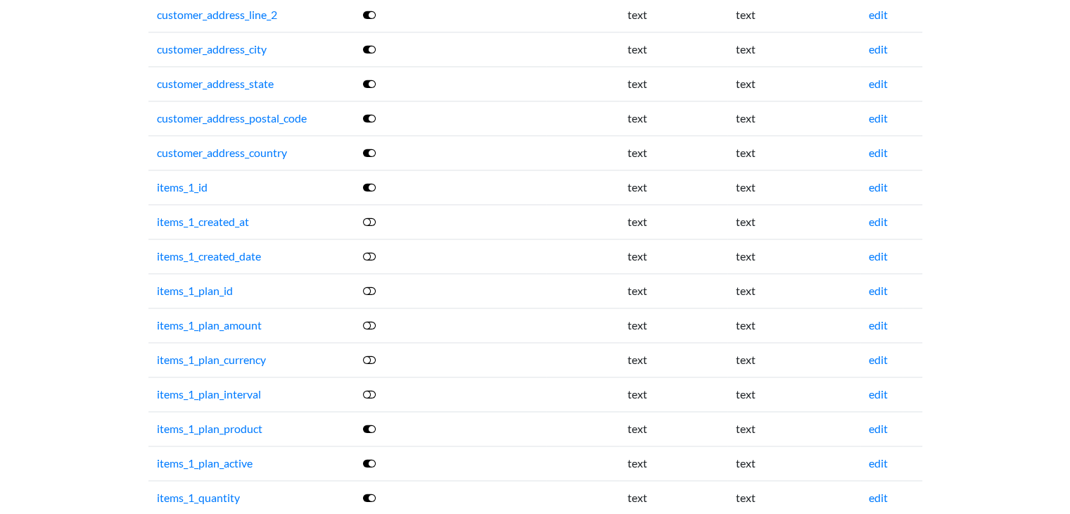
click at [369, 423] on icon at bounding box center [369, 428] width 13 height 11
click at [374, 457] on icon at bounding box center [369, 462] width 13 height 11
click at [372, 492] on icon at bounding box center [369, 497] width 13 height 11
click at [373, 182] on icon at bounding box center [369, 187] width 13 height 11
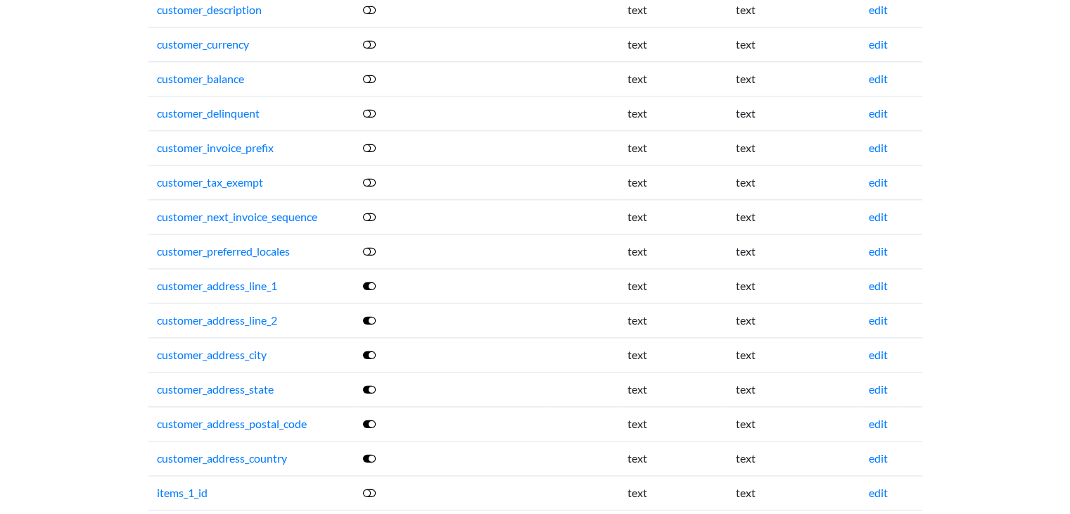
scroll to position [1669, 0]
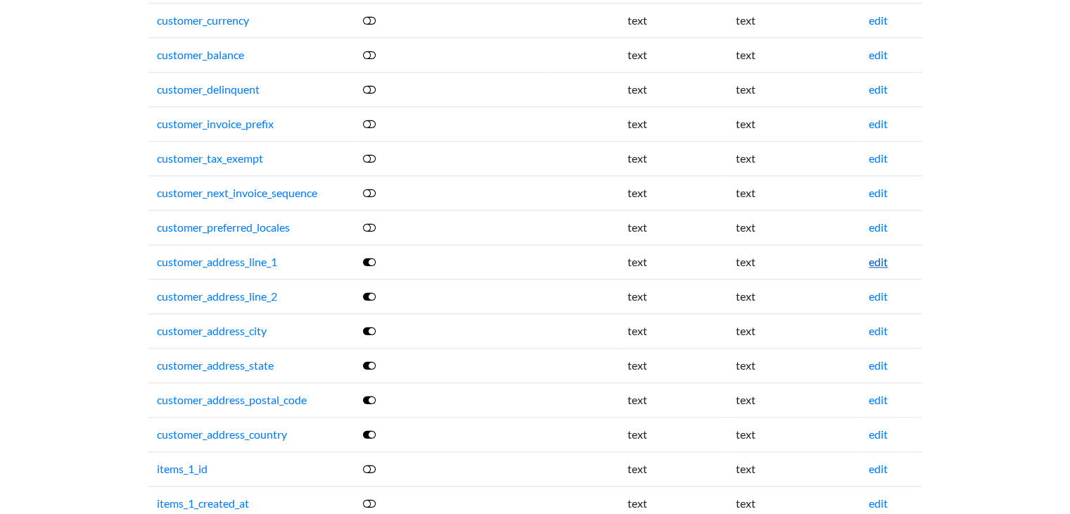
click at [879, 256] on link "edit" at bounding box center [878, 261] width 19 height 13
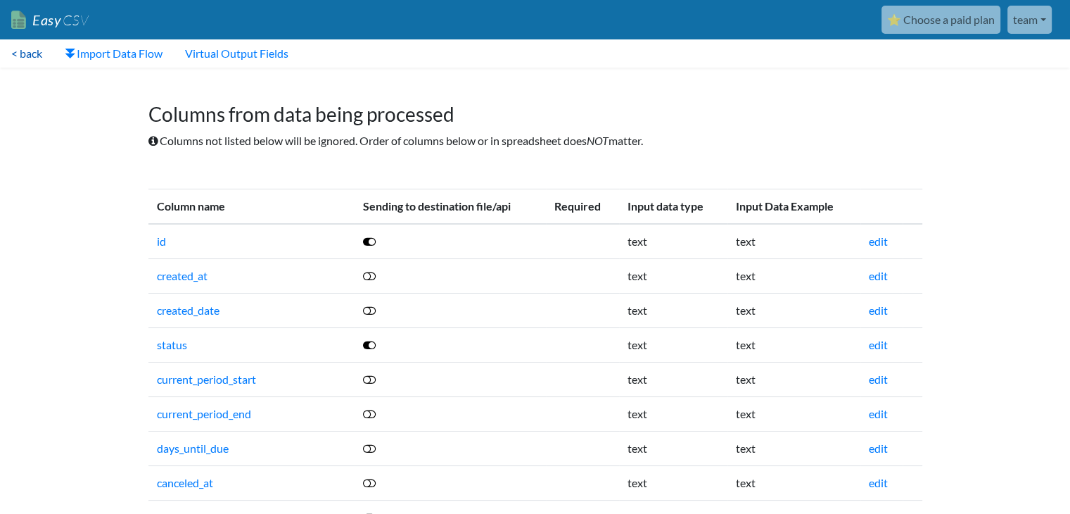
click at [37, 57] on link "< back" at bounding box center [26, 53] width 53 height 28
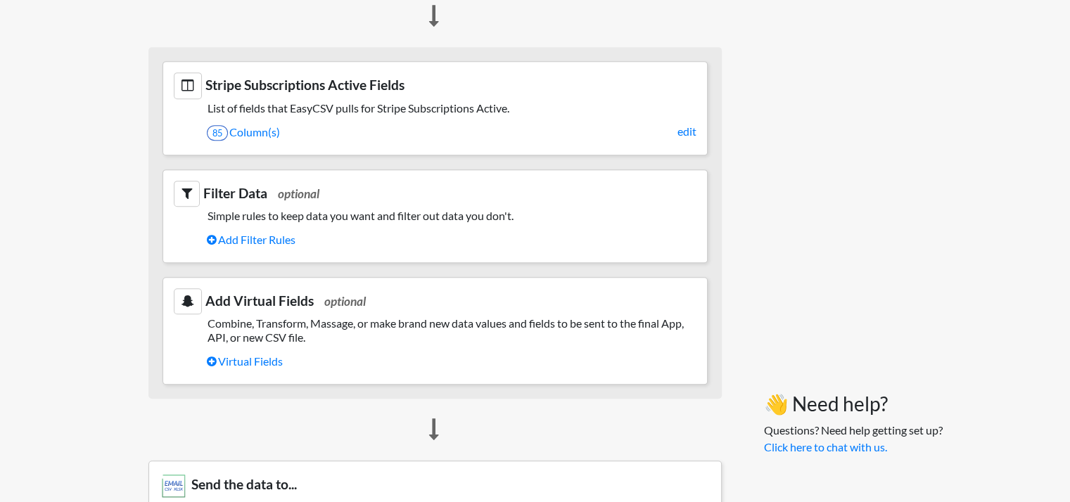
scroll to position [633, 0]
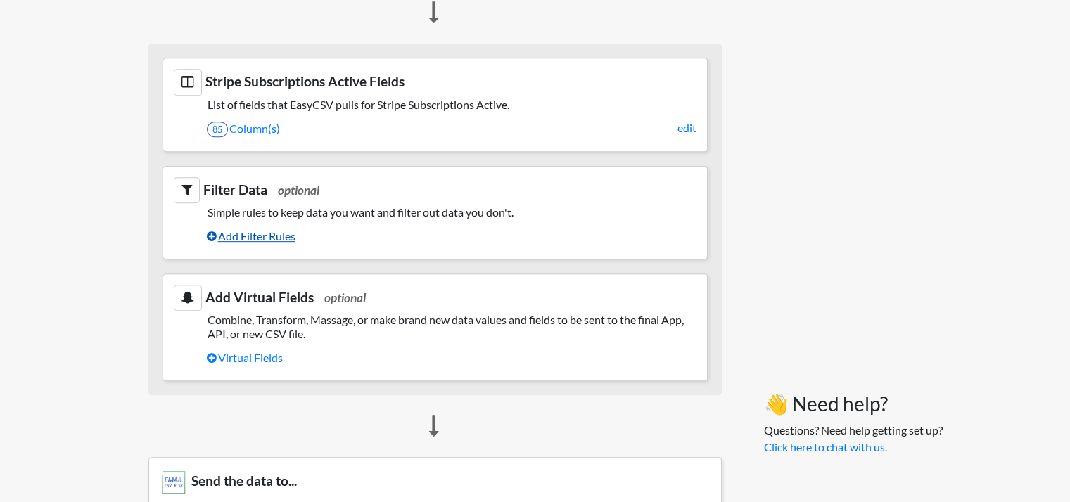
click at [279, 234] on link "Add Filter Rules" at bounding box center [452, 236] width 490 height 24
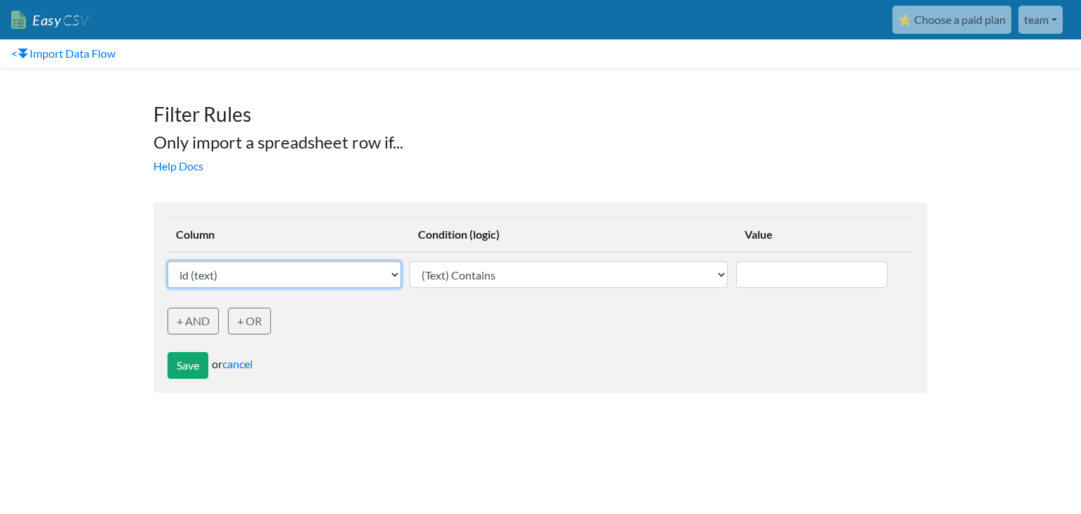
click at [348, 280] on select "id (text) created_at (text) created_date (text) status (text) current_period_st…" at bounding box center [284, 274] width 234 height 27
click at [245, 362] on link "cancel" at bounding box center [237, 363] width 30 height 13
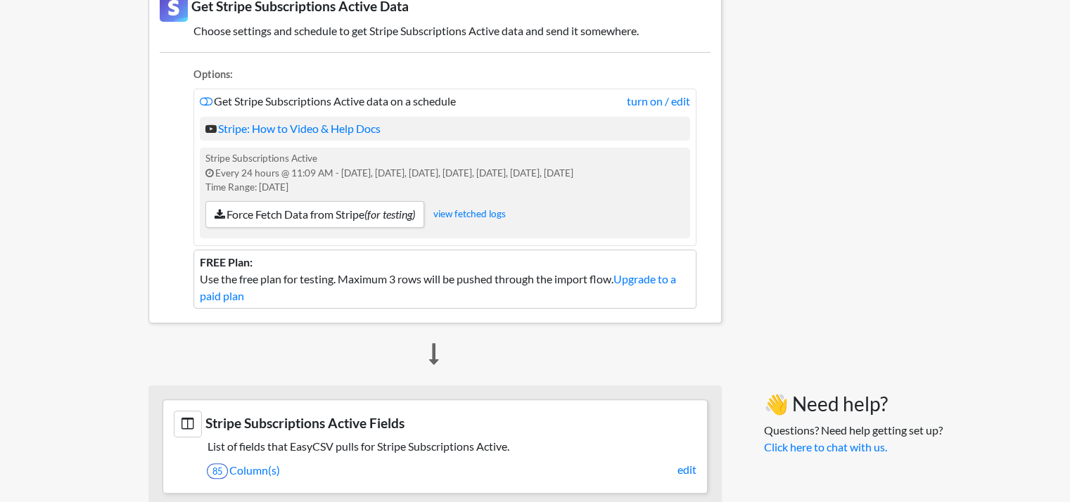
scroll to position [116, 0]
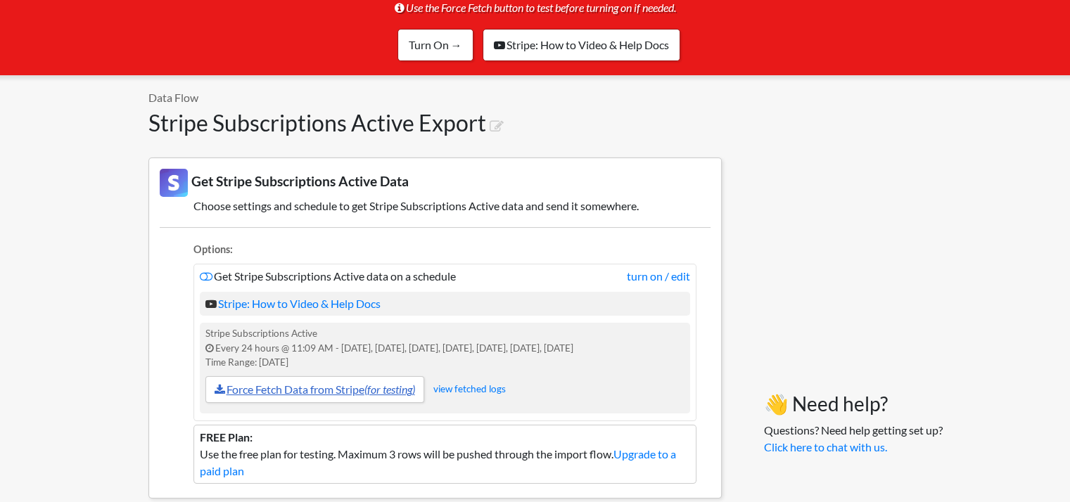
click at [357, 385] on link "Force Fetch Data from Stripe (for testing)" at bounding box center [314, 389] width 219 height 27
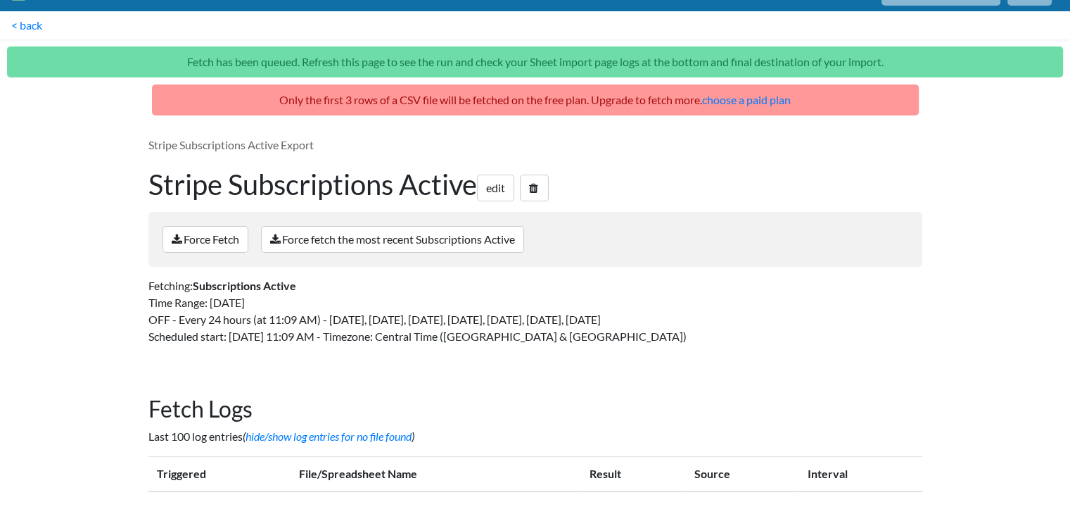
scroll to position [42, 0]
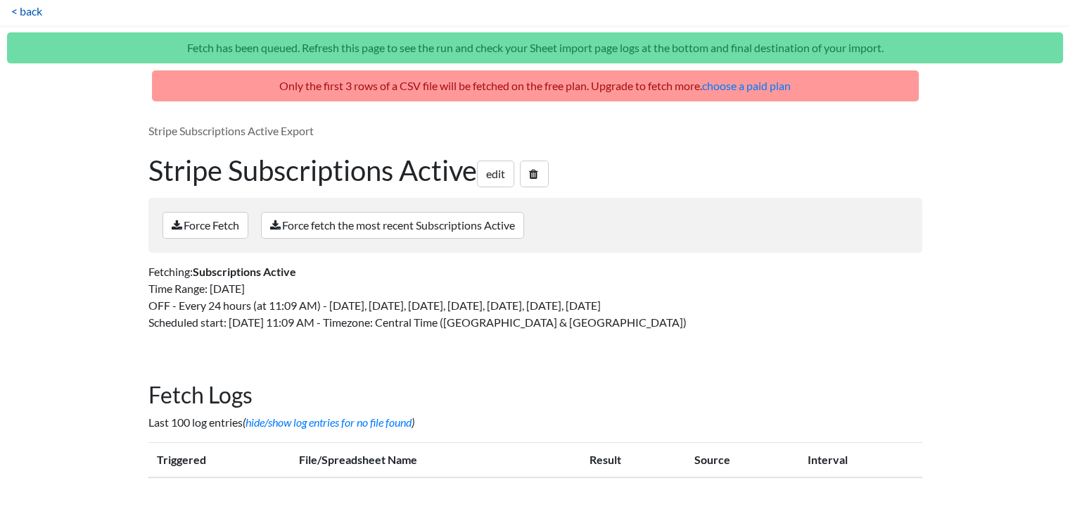
click at [27, 7] on link "< back" at bounding box center [26, 11] width 53 height 28
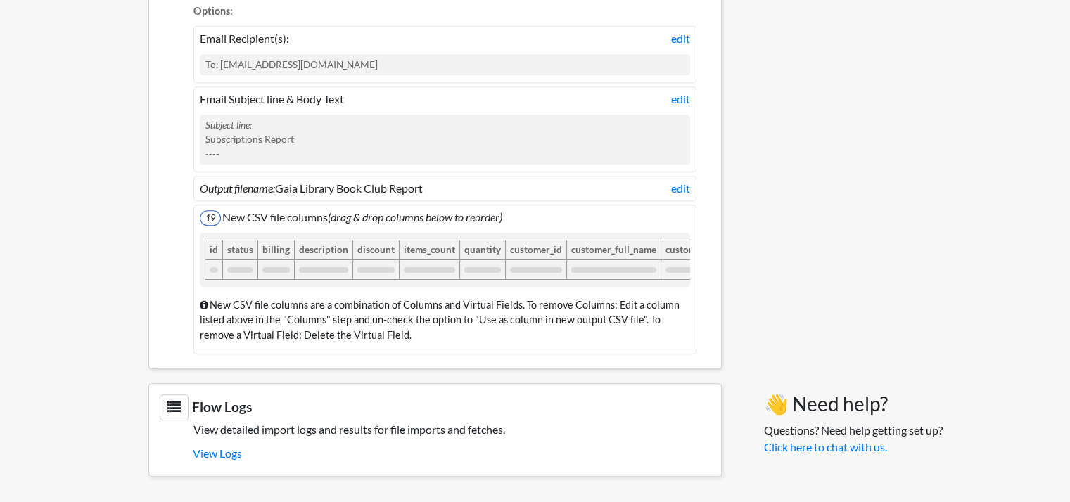
click at [212, 210] on span "19" at bounding box center [210, 217] width 21 height 15
click at [360, 305] on div "New CSV file columns are a combination of Columns and Virtual Fields. To remove…" at bounding box center [445, 321] width 490 height 60
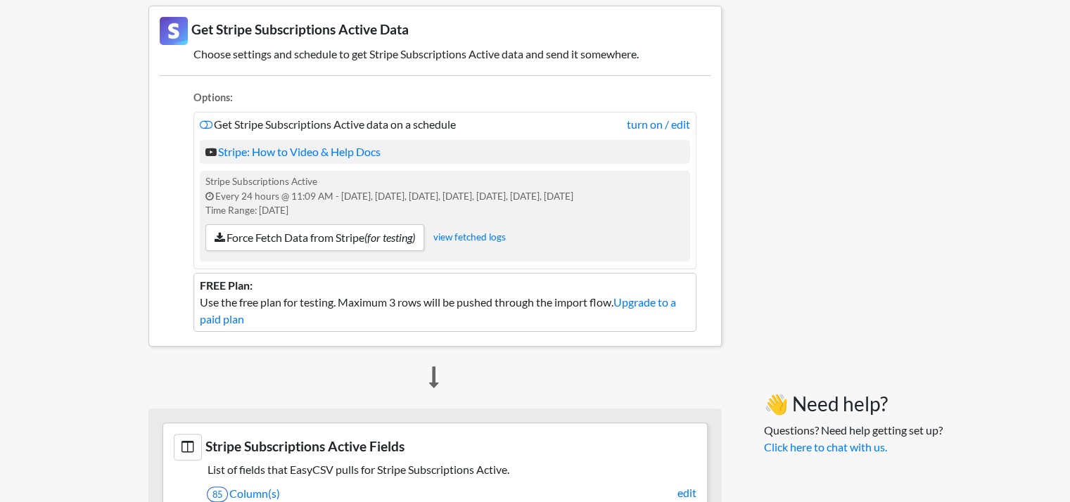
scroll to position [257, 0]
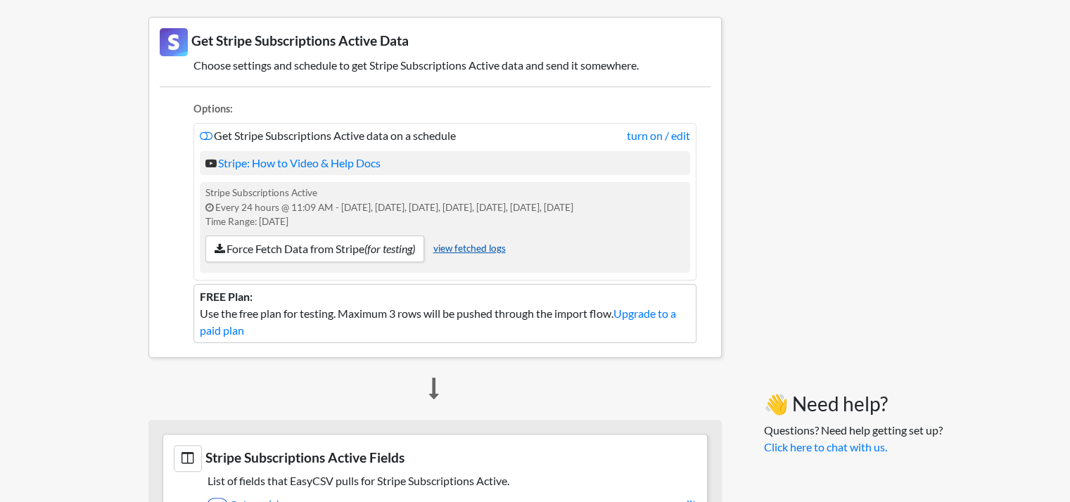
click at [472, 246] on link "view fetched logs" at bounding box center [469, 248] width 72 height 11
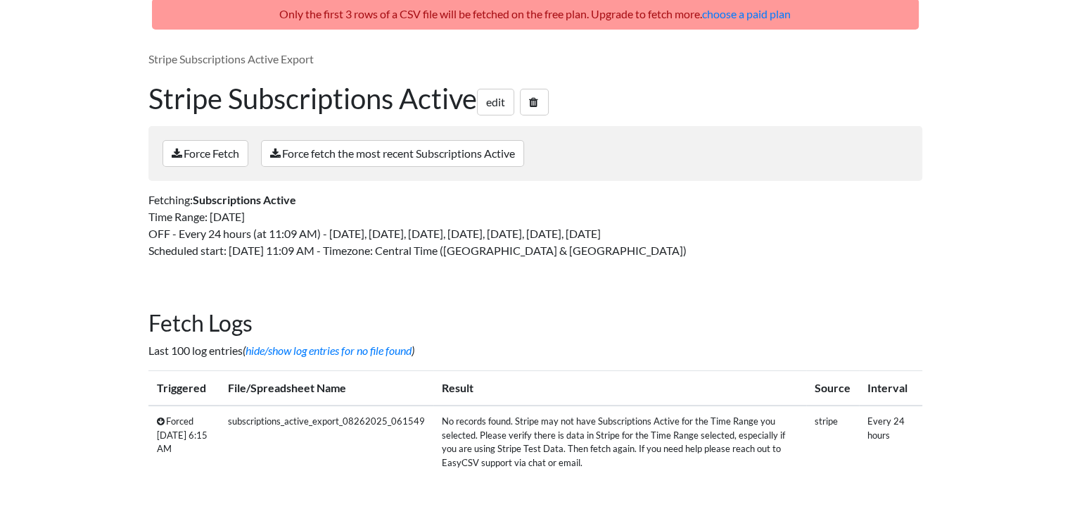
scroll to position [76, 0]
click at [391, 419] on td "subscriptions_active_export_08262025_061549" at bounding box center [327, 441] width 214 height 72
click at [599, 444] on td "No records found. Stripe may not have Subscriptions Active for the Time Range y…" at bounding box center [619, 441] width 373 height 72
click at [507, 462] on td "No records found. Stripe may not have Subscriptions Active for the Time Range y…" at bounding box center [619, 441] width 373 height 72
drag, startPoint x: 533, startPoint y: 418, endPoint x: 521, endPoint y: 468, distance: 51.4
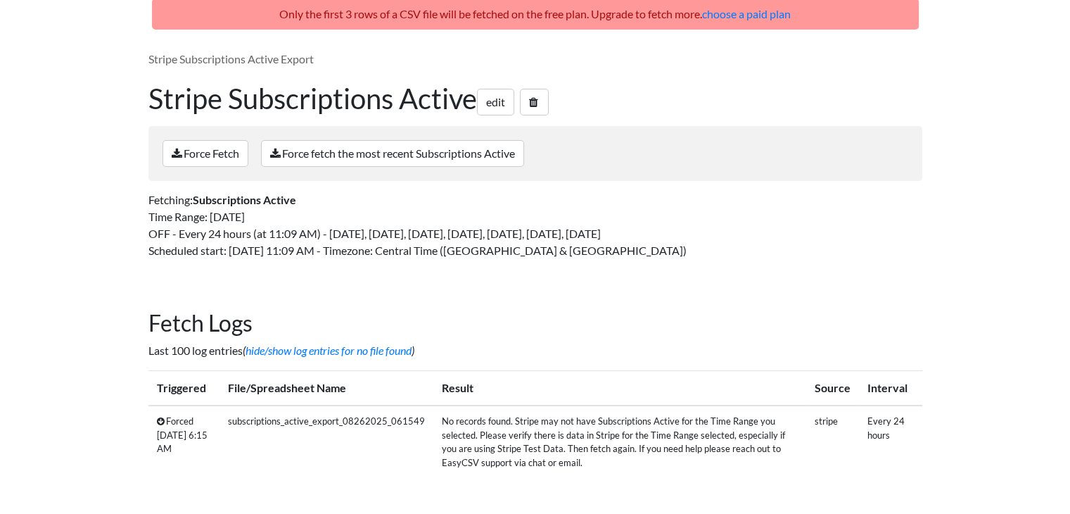
click at [521, 468] on td "No records found. Stripe may not have Subscriptions Active for the Time Range y…" at bounding box center [619, 441] width 373 height 72
click at [557, 458] on td "No records found. Stripe may not have Subscriptions Active for the Time Range y…" at bounding box center [619, 441] width 373 height 72
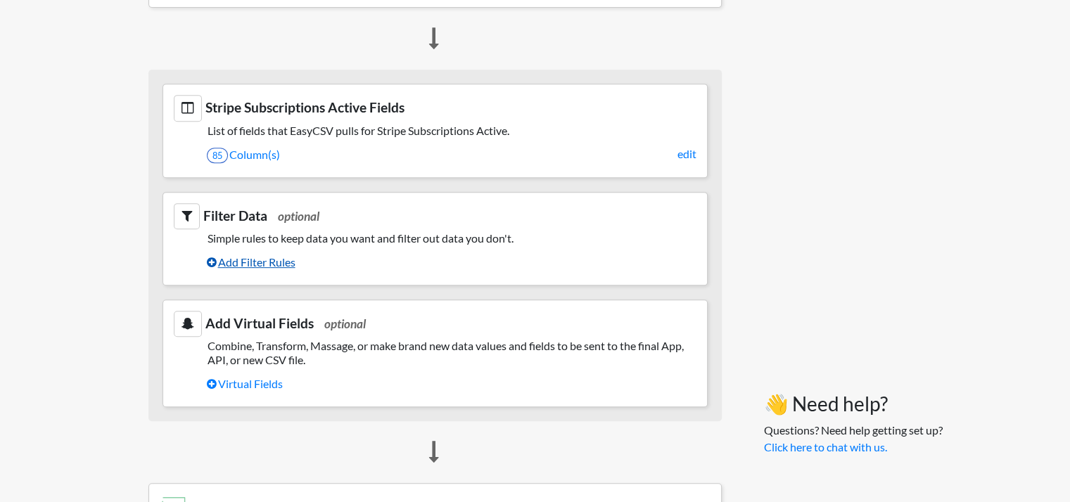
scroll to position [609, 0]
